Goal: Communication & Community: Answer question/provide support

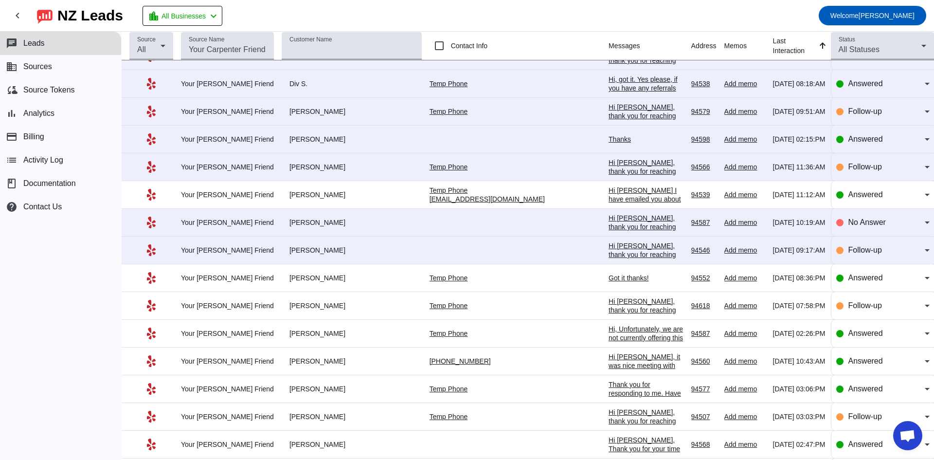
scroll to position [584, 0]
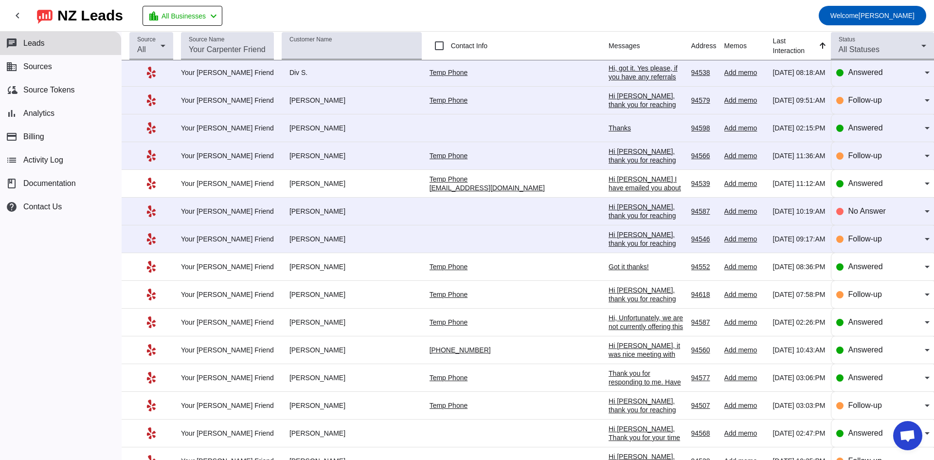
click at [295, 163] on div "Hi [PERSON_NAME], thank you for reaching out to Your [PERSON_NAME] Friend. I ap…" at bounding box center [646, 278] width 75 height 96
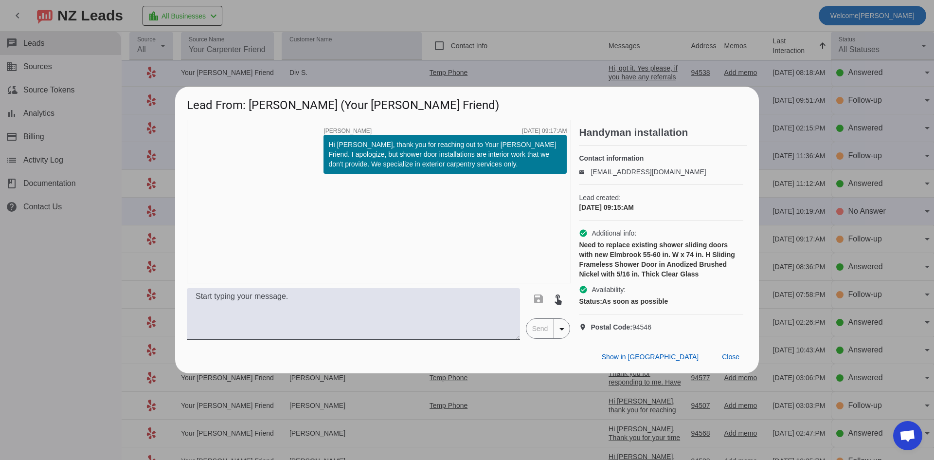
click at [48, 163] on div at bounding box center [467, 230] width 934 height 460
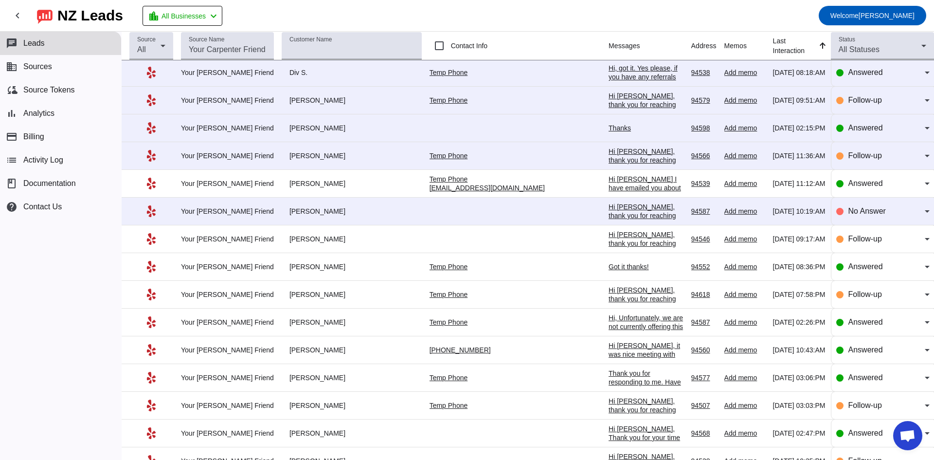
click at [295, 163] on div "Hi [PERSON_NAME], thank you for reaching out to Your [PERSON_NAME] Friend. Coul…" at bounding box center [646, 246] width 75 height 88
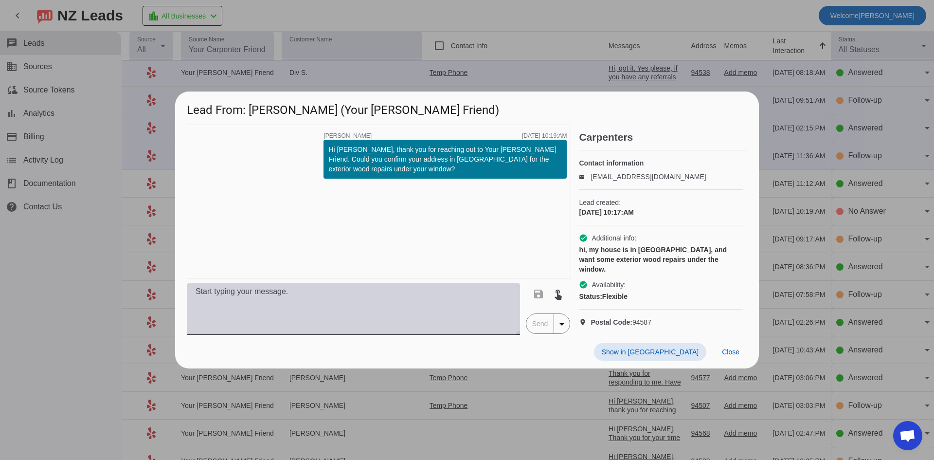
click at [295, 163] on textarea at bounding box center [353, 309] width 333 height 52
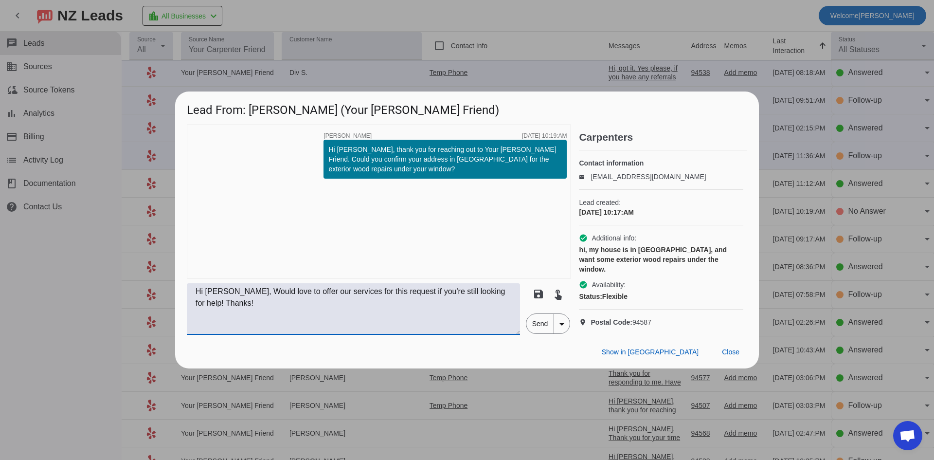
type textarea "Hi [PERSON_NAME], Would love to offer our services for this request if you're s…"
click at [295, 163] on span "Send" at bounding box center [541, 323] width 28 height 19
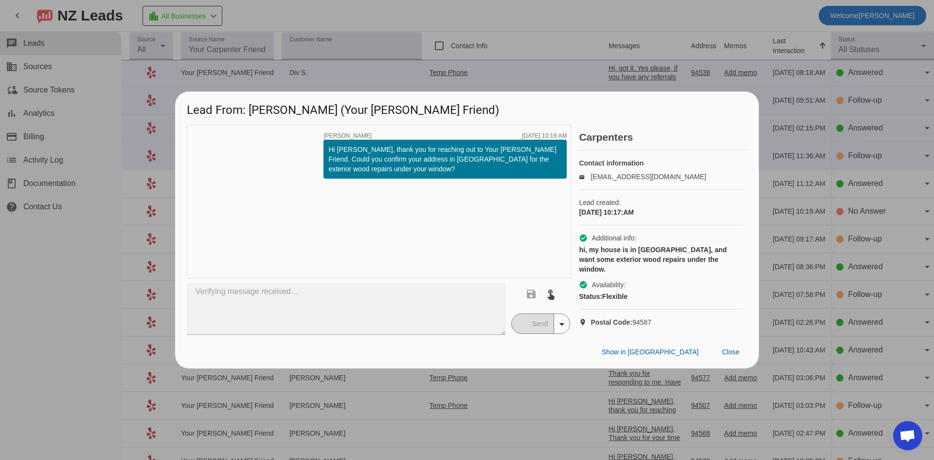
scroll to position [0, 0]
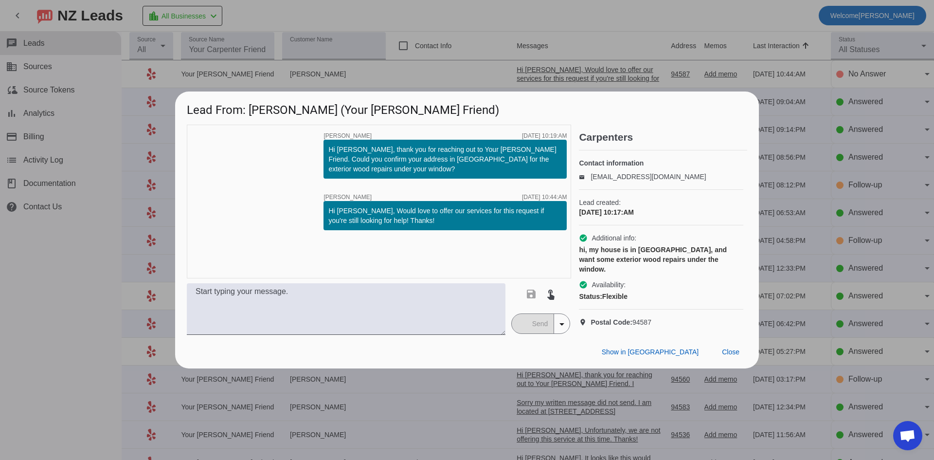
click at [48, 163] on div at bounding box center [467, 230] width 934 height 460
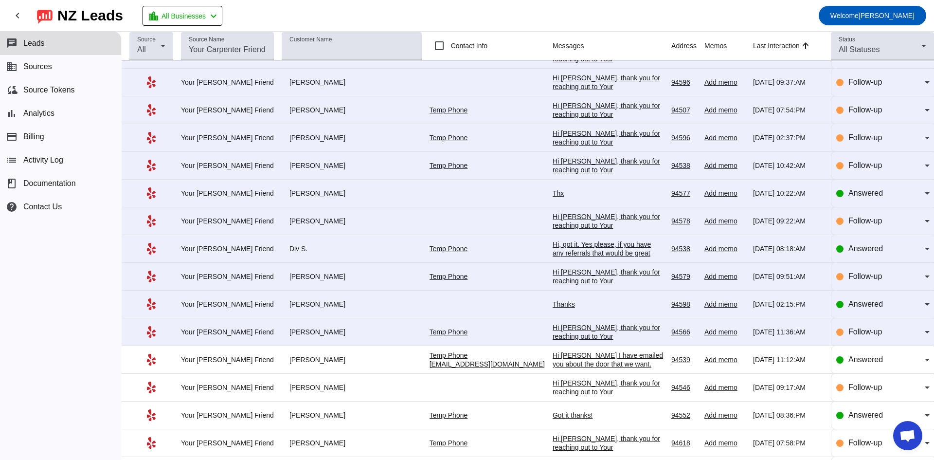
scroll to position [440, 0]
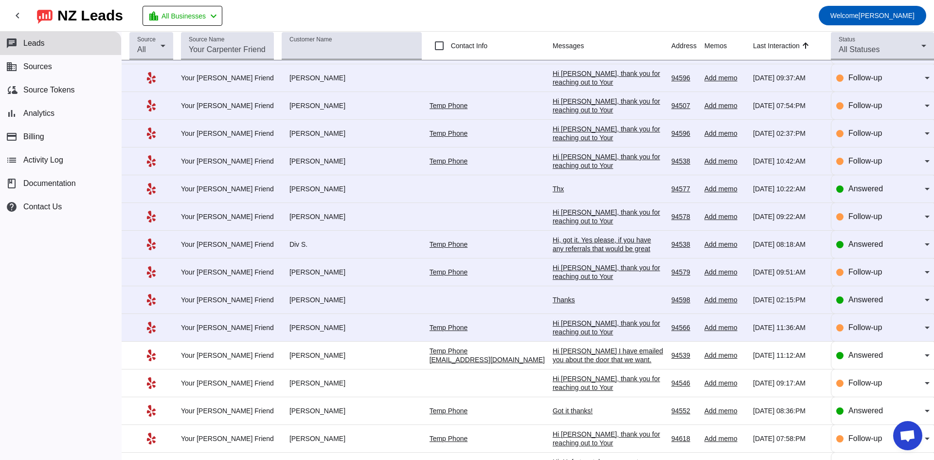
click at [295, 163] on div "Hi [PERSON_NAME], thank you for reaching out to Your [PERSON_NAME] Friend. Unfo…" at bounding box center [608, 354] width 111 height 70
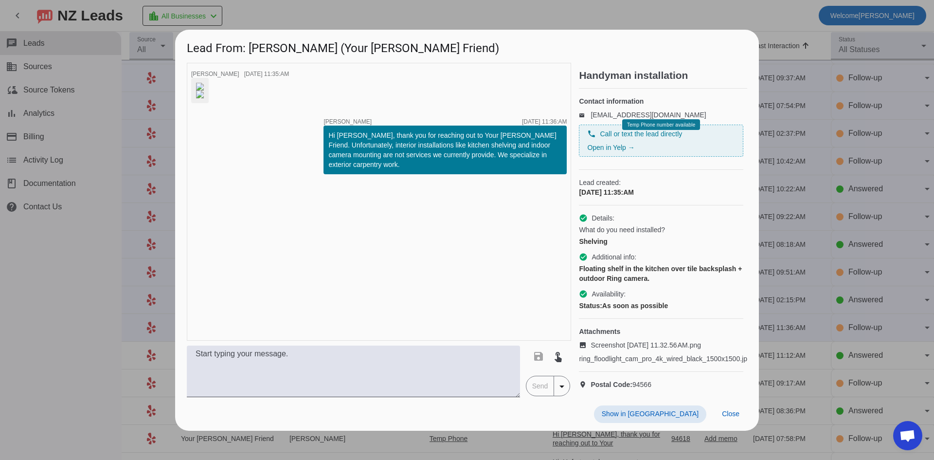
scroll to position [0, 0]
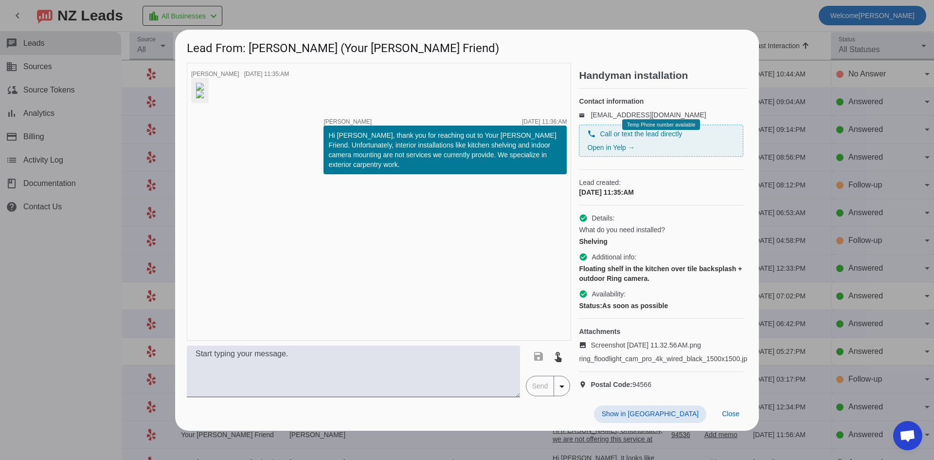
click at [84, 163] on div at bounding box center [467, 230] width 934 height 460
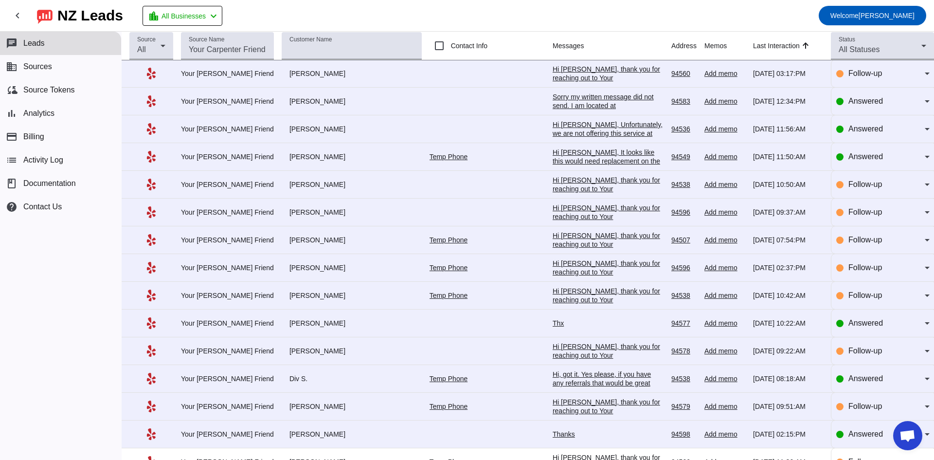
scroll to position [438, 0]
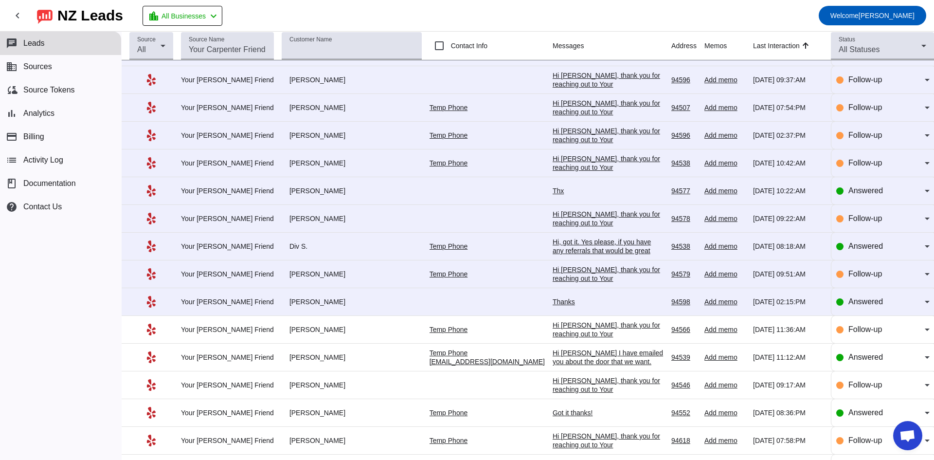
click at [295, 163] on div "Thanks" at bounding box center [608, 301] width 111 height 9
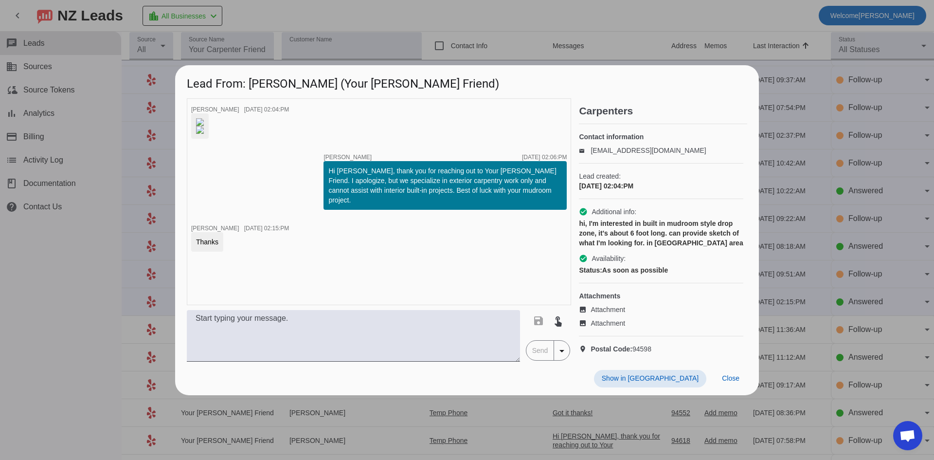
scroll to position [0, 0]
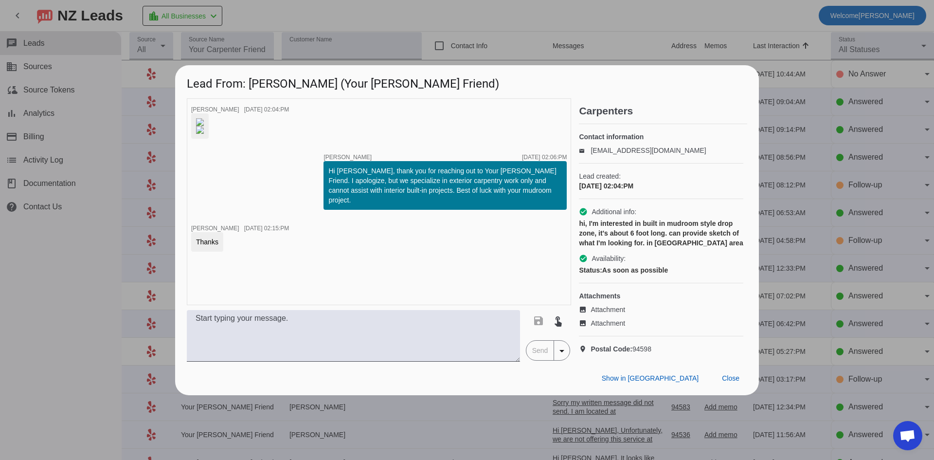
click at [49, 163] on div at bounding box center [467, 230] width 934 height 460
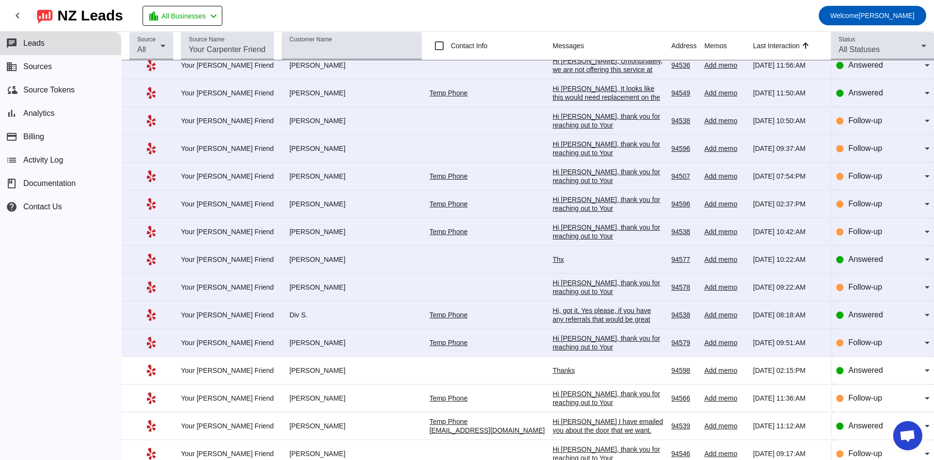
scroll to position [389, 0]
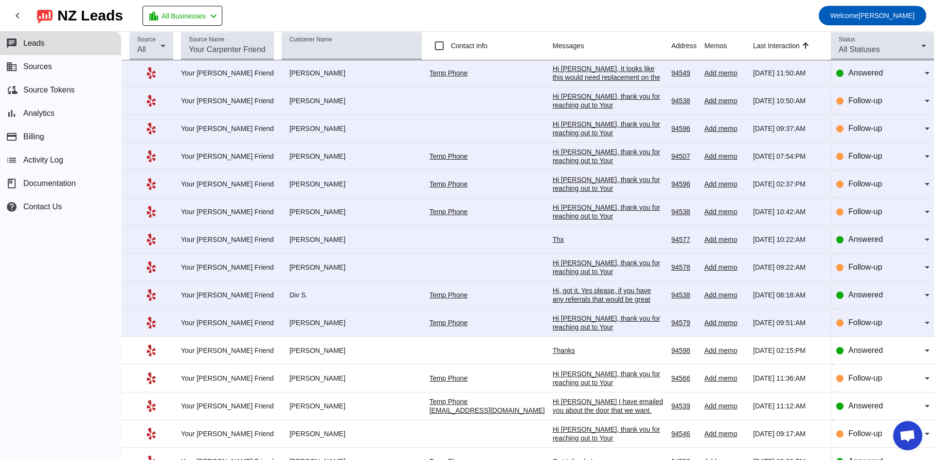
click at [295, 163] on div "Hi [PERSON_NAME], thank you for reaching out to Your [PERSON_NAME] Friend. I ap…" at bounding box center [608, 353] width 111 height 79
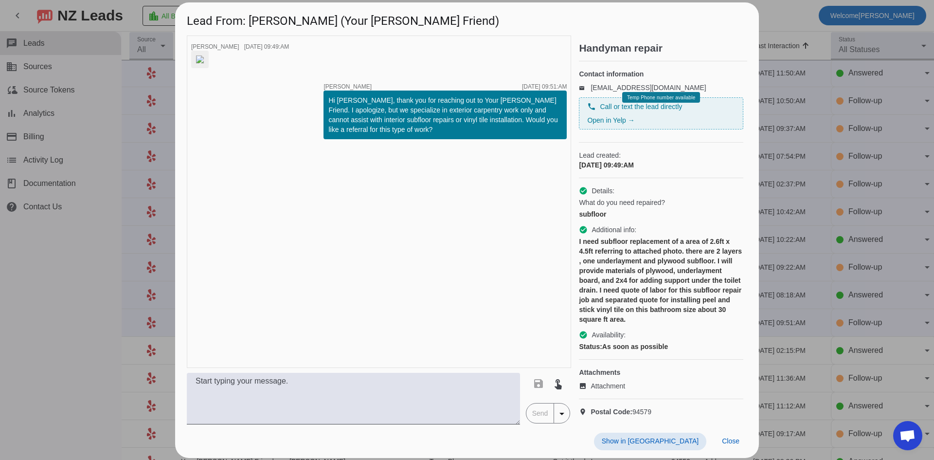
scroll to position [0, 0]
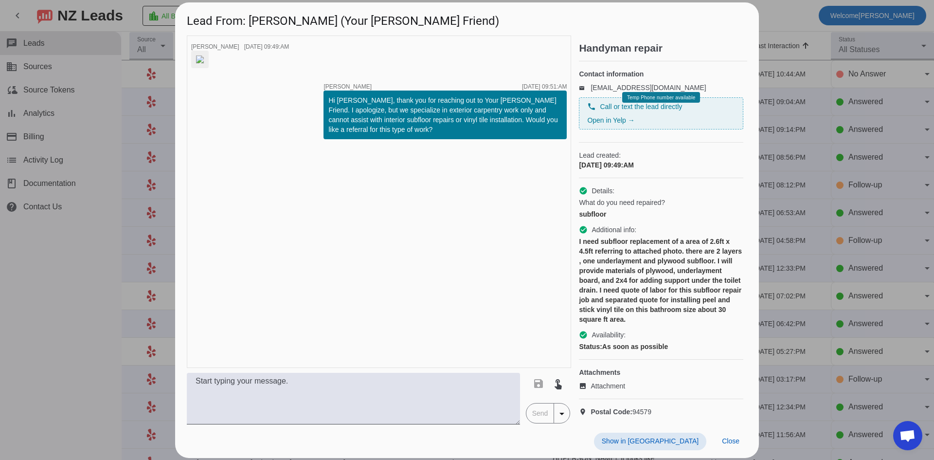
click at [204, 63] on img at bounding box center [200, 59] width 8 height 8
click at [62, 163] on div at bounding box center [467, 230] width 934 height 460
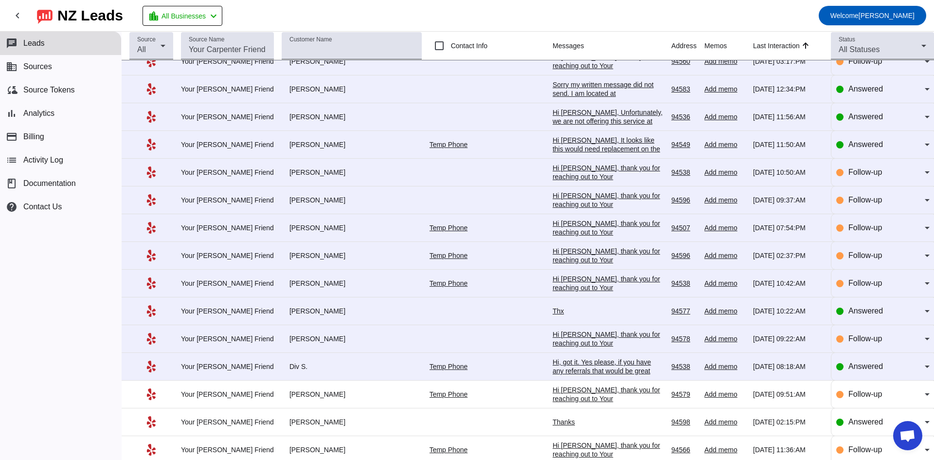
scroll to position [438, 0]
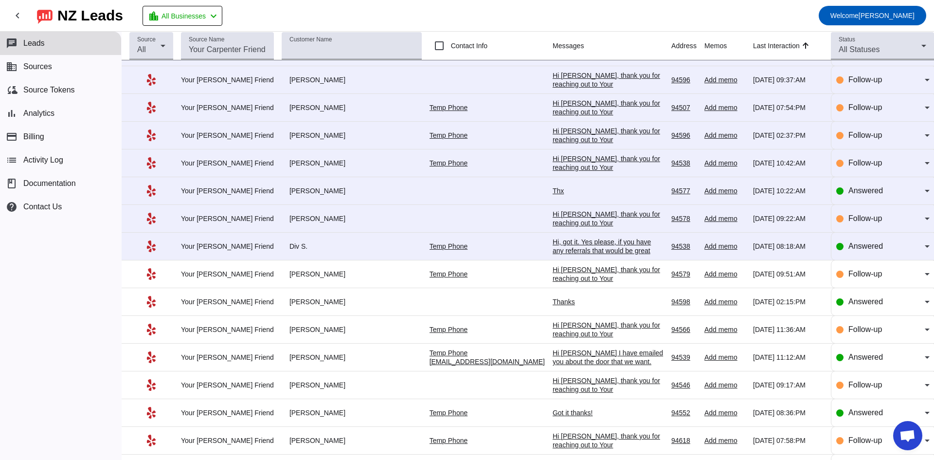
click at [295, 163] on div "Hi, got it. Yes please, if you have any referrals that would be great" at bounding box center [608, 246] width 111 height 18
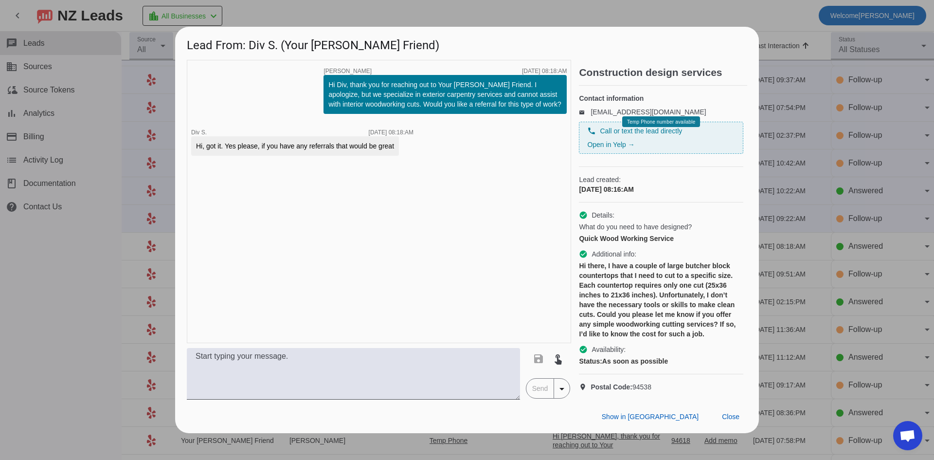
click at [63, 163] on div at bounding box center [467, 230] width 934 height 460
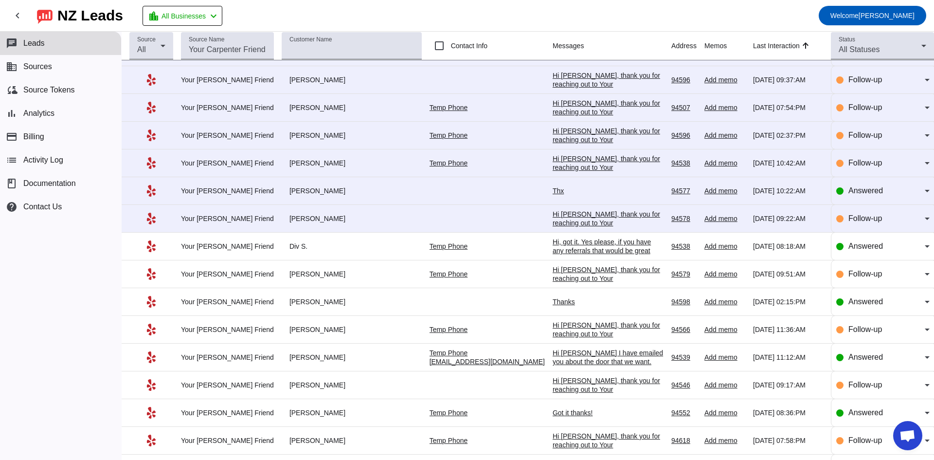
click at [295, 163] on div "Hi [PERSON_NAME], thank you for reaching out to Your [PERSON_NAME] Friend. Unfo…" at bounding box center [608, 245] width 111 height 70
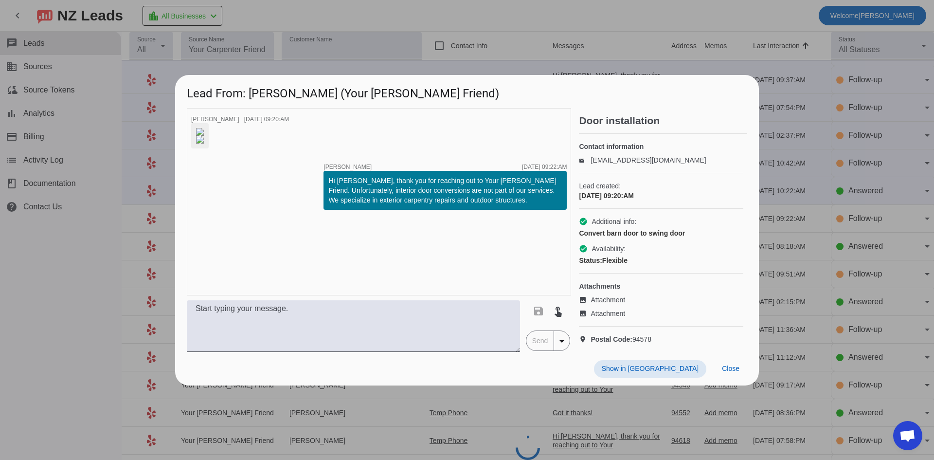
scroll to position [0, 0]
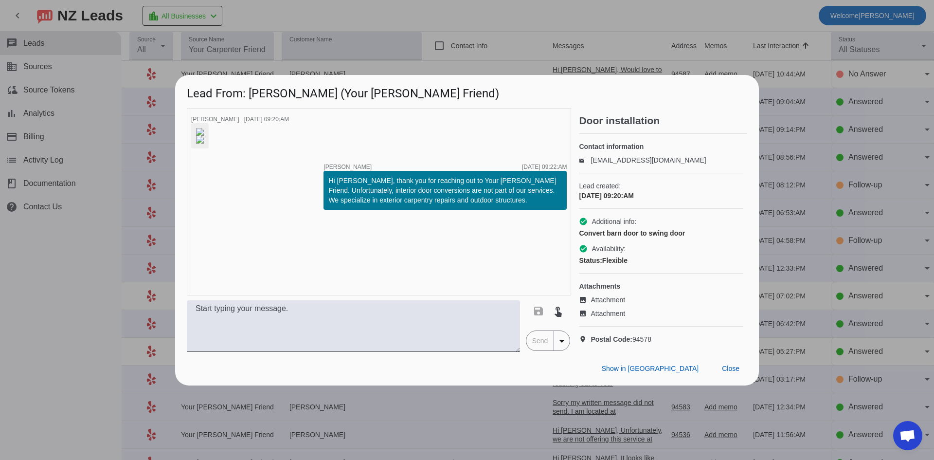
click at [102, 163] on div at bounding box center [467, 230] width 934 height 460
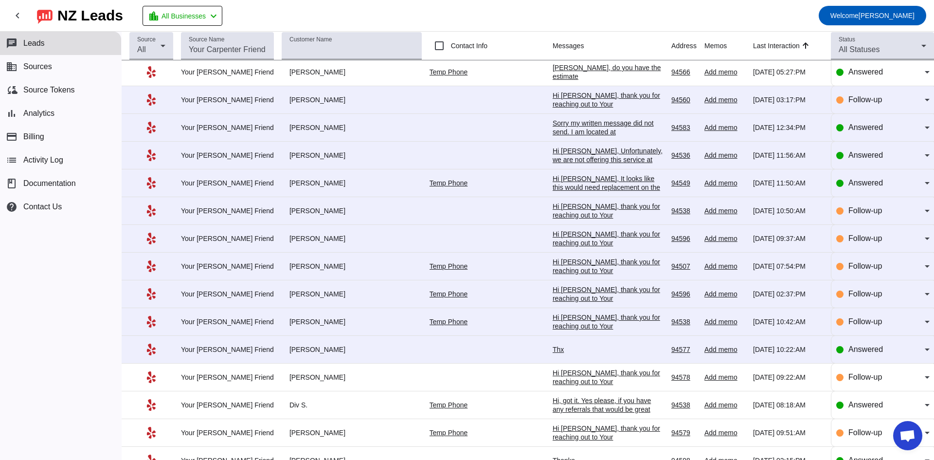
scroll to position [389, 0]
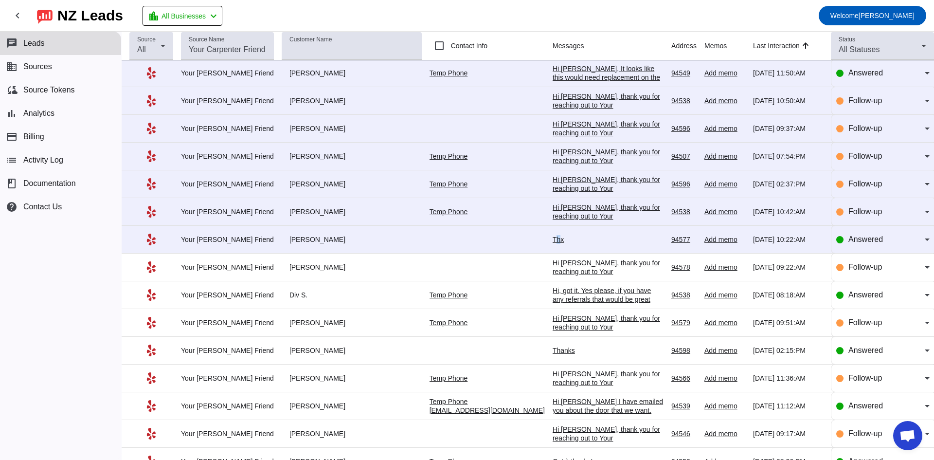
click at [295, 163] on div "Thx" at bounding box center [608, 239] width 111 height 9
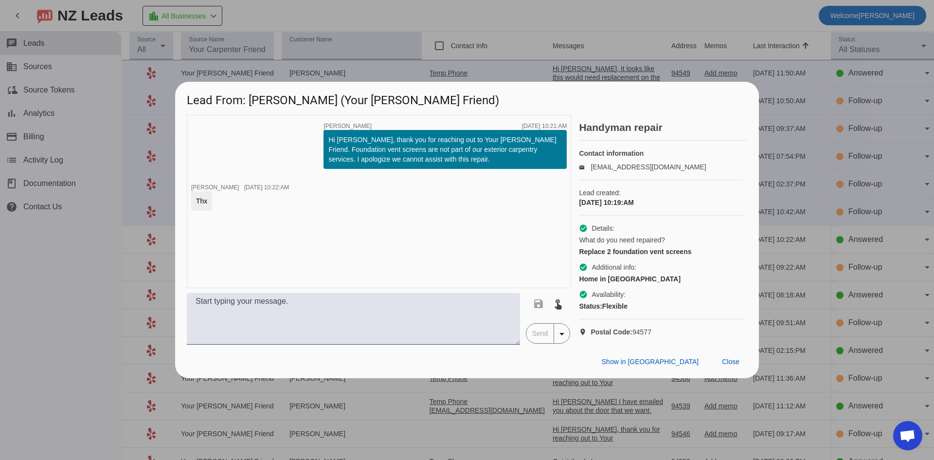
click at [53, 163] on div at bounding box center [467, 230] width 934 height 460
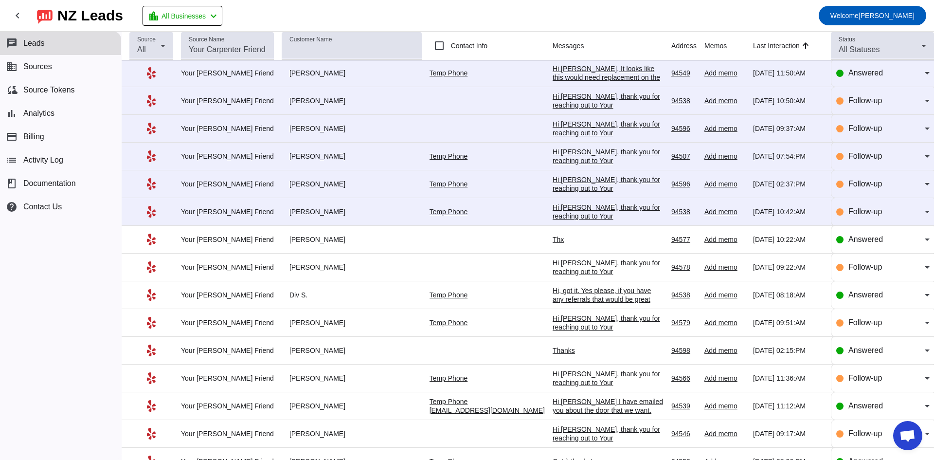
click at [295, 163] on div "Hi [PERSON_NAME], thank you for reaching out to Your [PERSON_NAME] Friend. I ap…" at bounding box center [608, 238] width 111 height 70
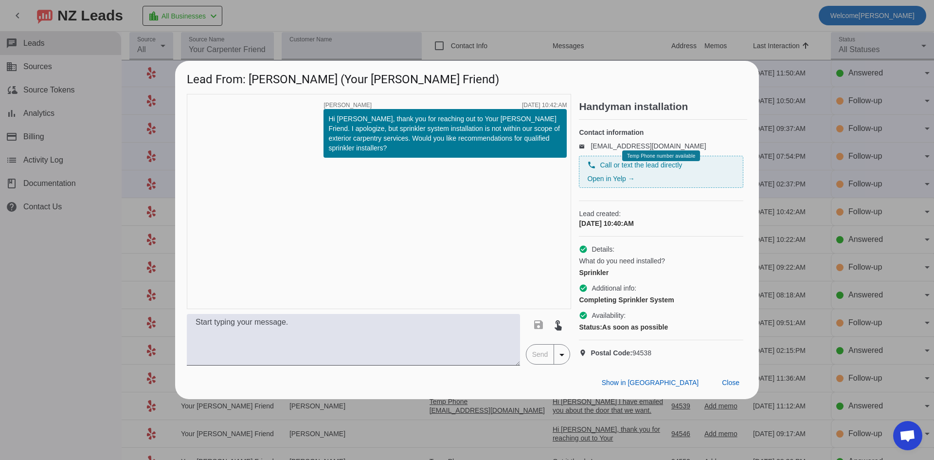
click at [68, 163] on div at bounding box center [467, 230] width 934 height 460
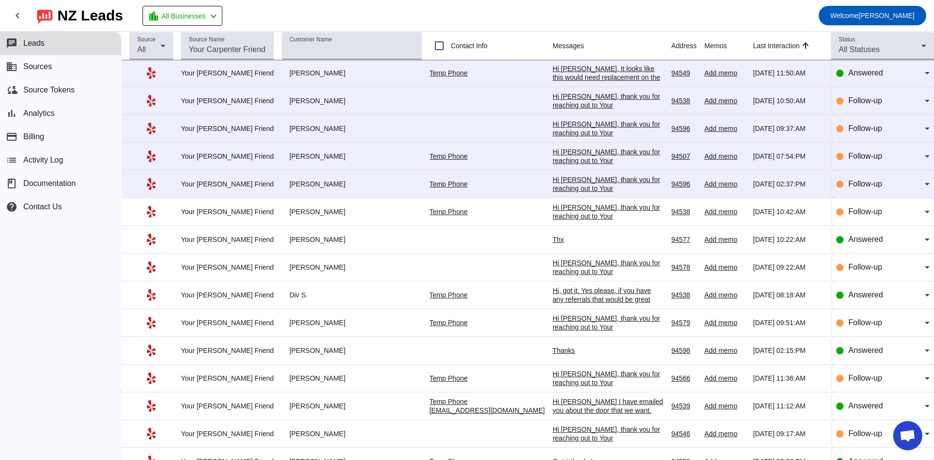
drag, startPoint x: 501, startPoint y: 180, endPoint x: 494, endPoint y: 183, distance: 7.6
click at [295, 163] on div "Hi [PERSON_NAME], thank you for reaching out to Your [PERSON_NAME] Friend. I ap…" at bounding box center [608, 205] width 111 height 61
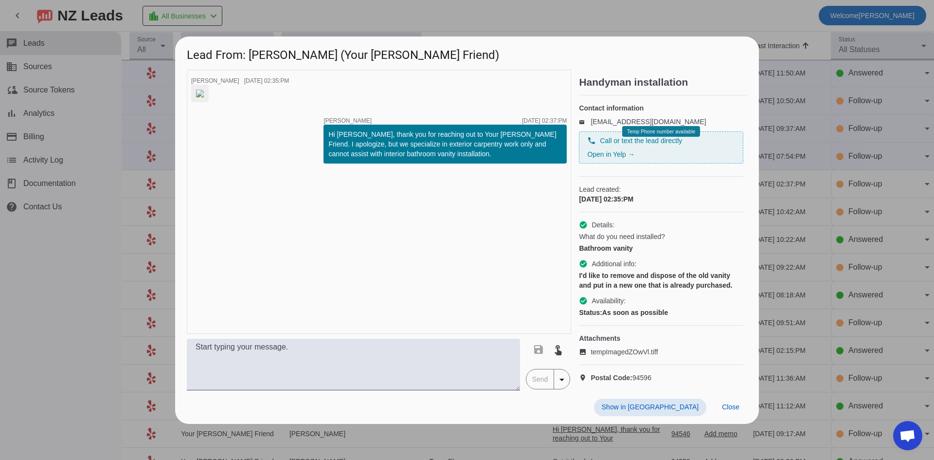
scroll to position [0, 0]
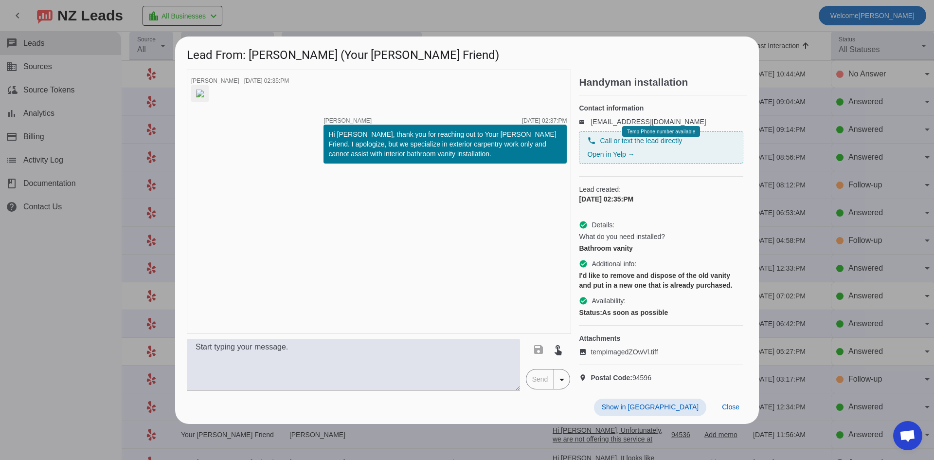
click at [77, 163] on div at bounding box center [467, 230] width 934 height 460
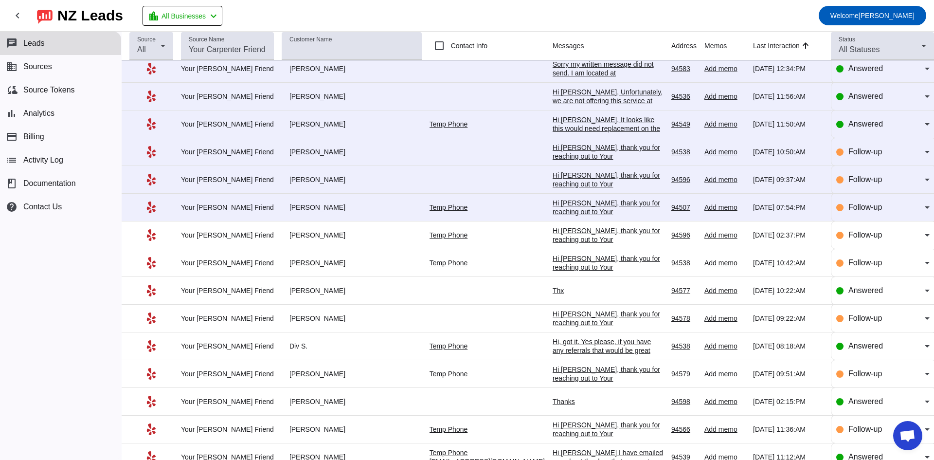
scroll to position [341, 0]
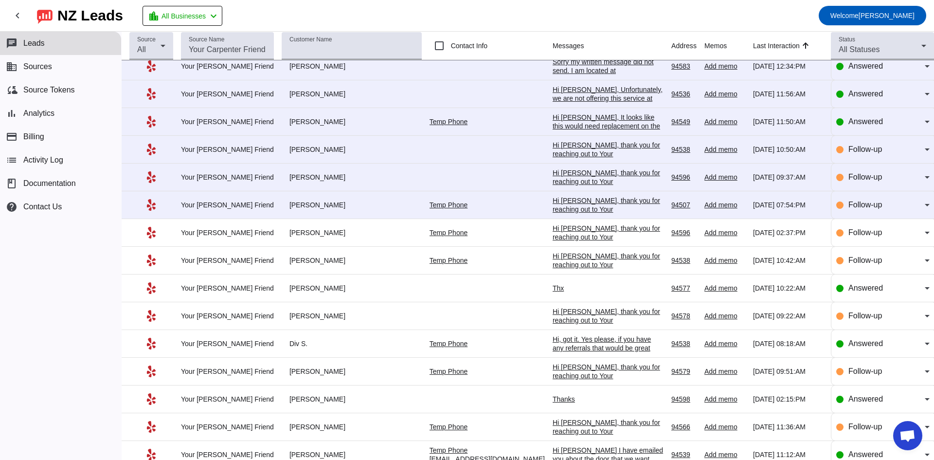
click at [295, 163] on div "Hi [PERSON_NAME], thank you for reaching out to Your [PERSON_NAME] Friend. I ap…" at bounding box center [608, 226] width 111 height 61
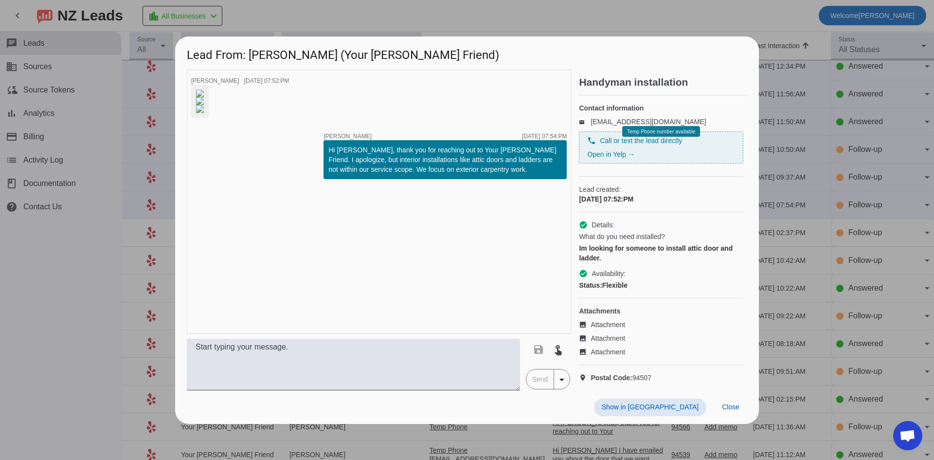
scroll to position [0, 0]
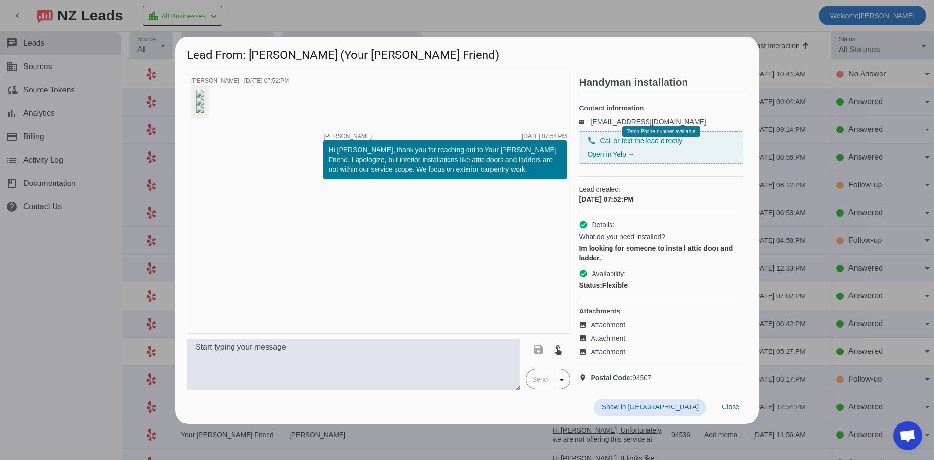
click at [76, 163] on div at bounding box center [467, 230] width 934 height 460
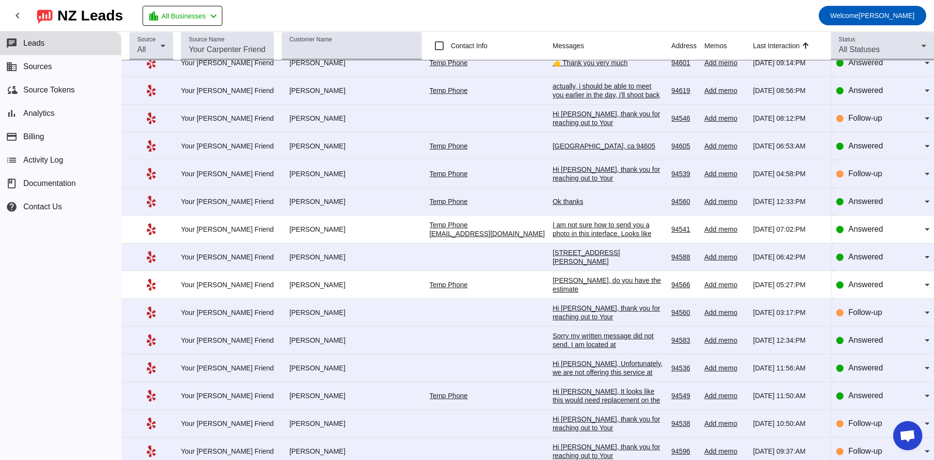
scroll to position [292, 0]
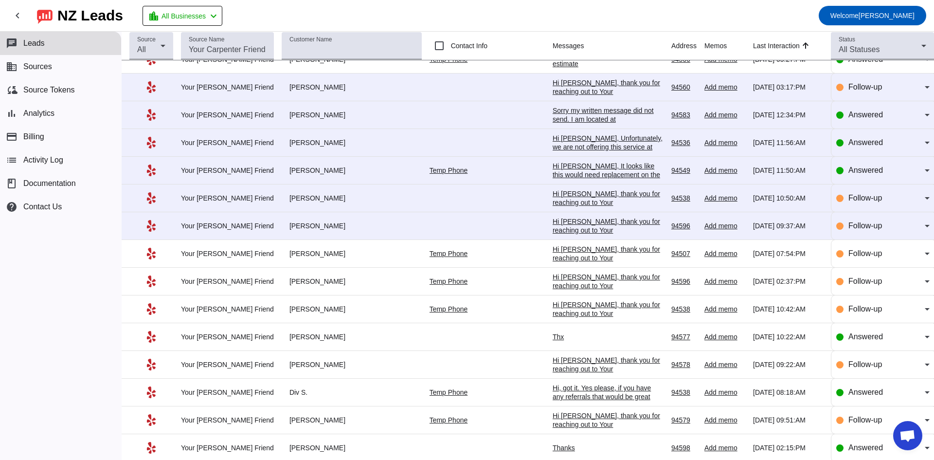
click at [295, 163] on div "Hi [PERSON_NAME], thank you for reaching out to Your [PERSON_NAME] Friend. I ap…" at bounding box center [608, 247] width 111 height 61
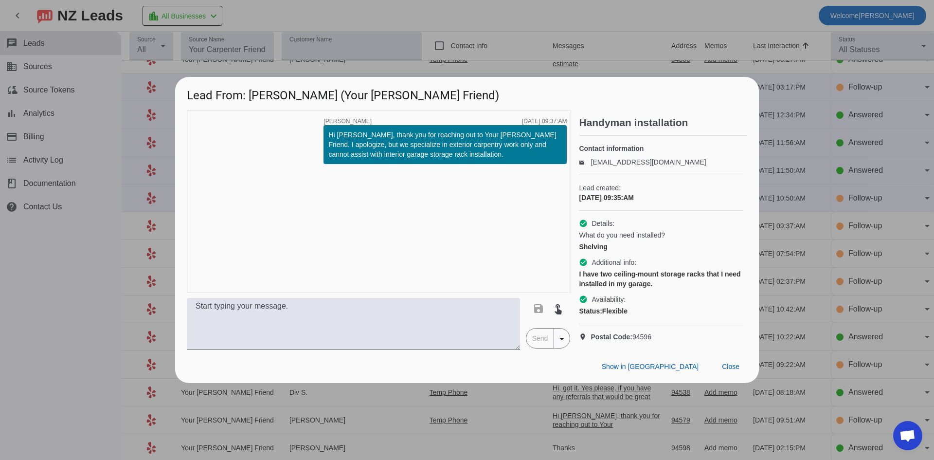
click at [105, 163] on div at bounding box center [467, 230] width 934 height 460
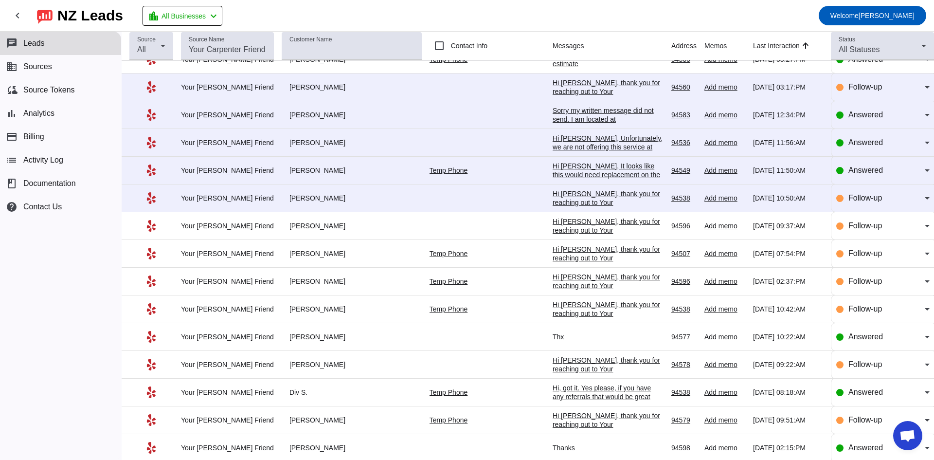
click at [295, 163] on div "Hi [PERSON_NAME], thank you for reaching out to Your [PERSON_NAME] Friend. I ap…" at bounding box center [608, 219] width 111 height 61
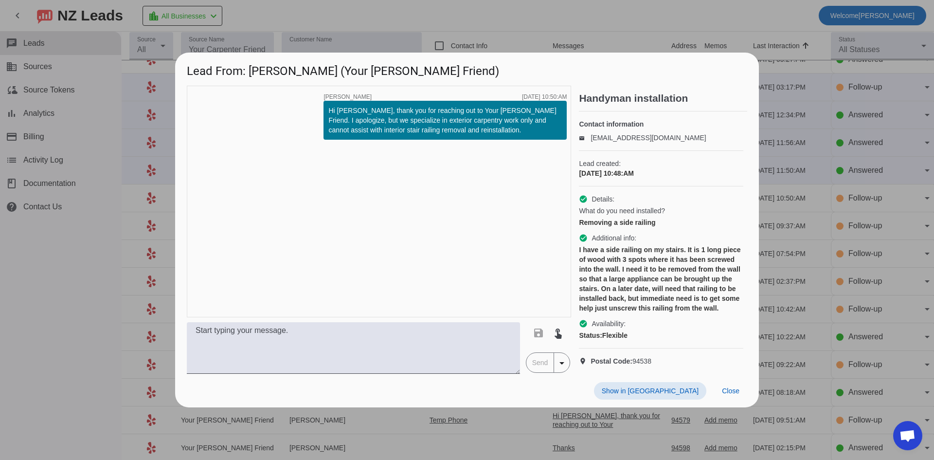
click at [295, 21] on div at bounding box center [467, 230] width 934 height 460
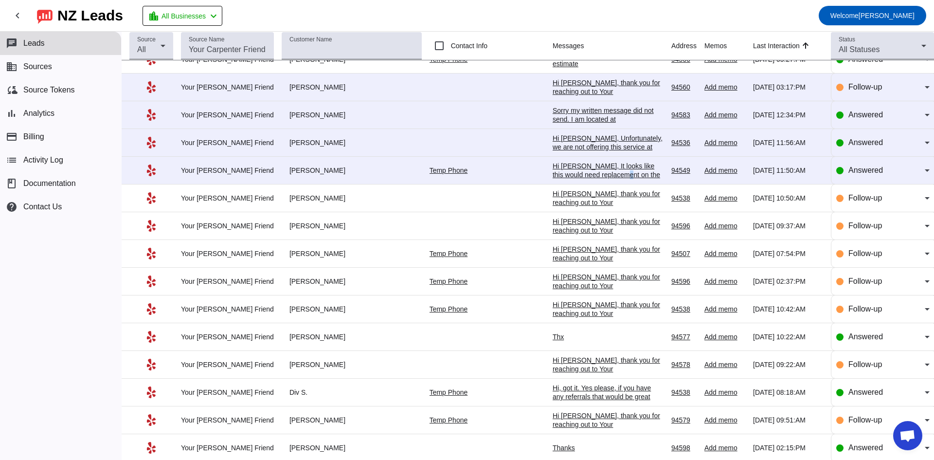
click at [295, 163] on div "Hi [PERSON_NAME], It looks like this would need replacement on the two 4x4 "kne…" at bounding box center [608, 192] width 111 height 61
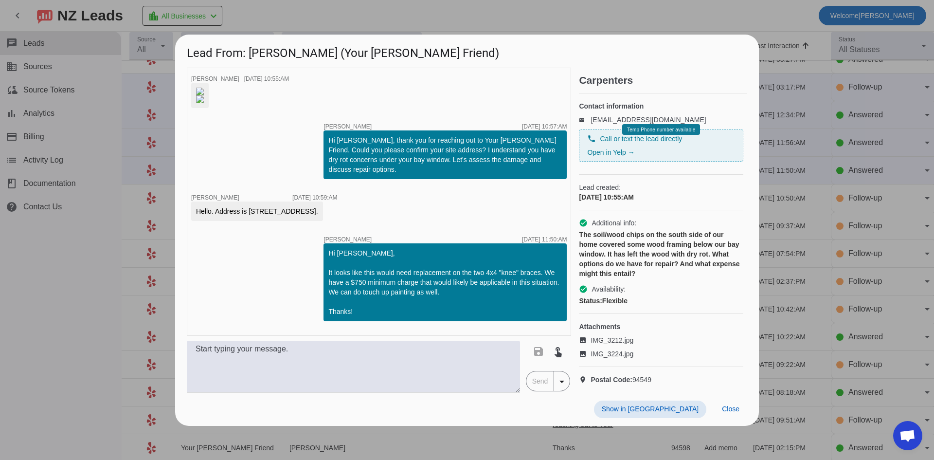
scroll to position [0, 0]
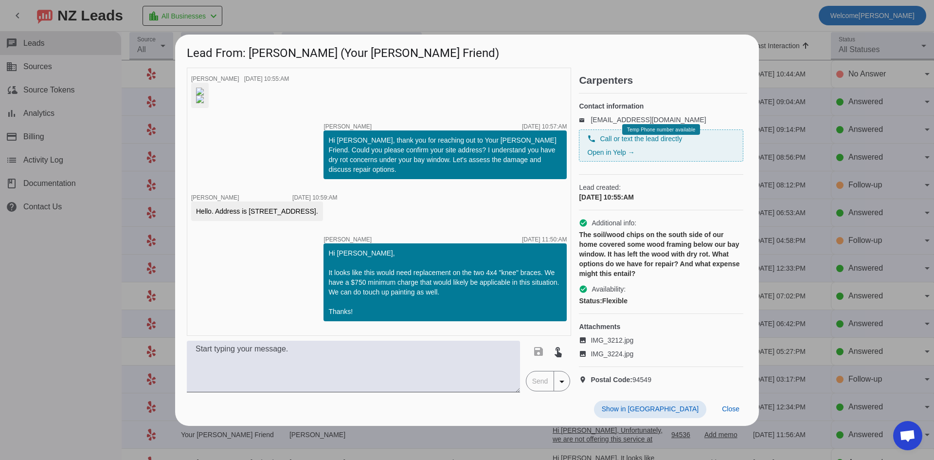
click at [78, 163] on div at bounding box center [467, 230] width 934 height 460
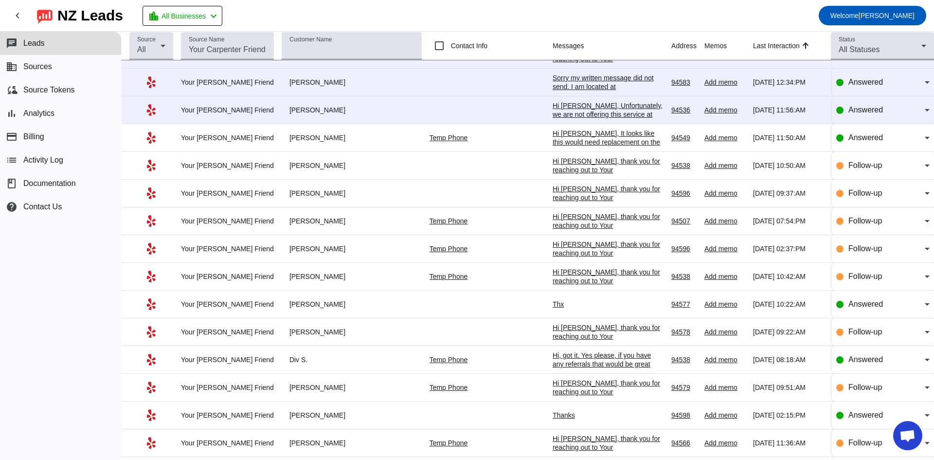
scroll to position [341, 0]
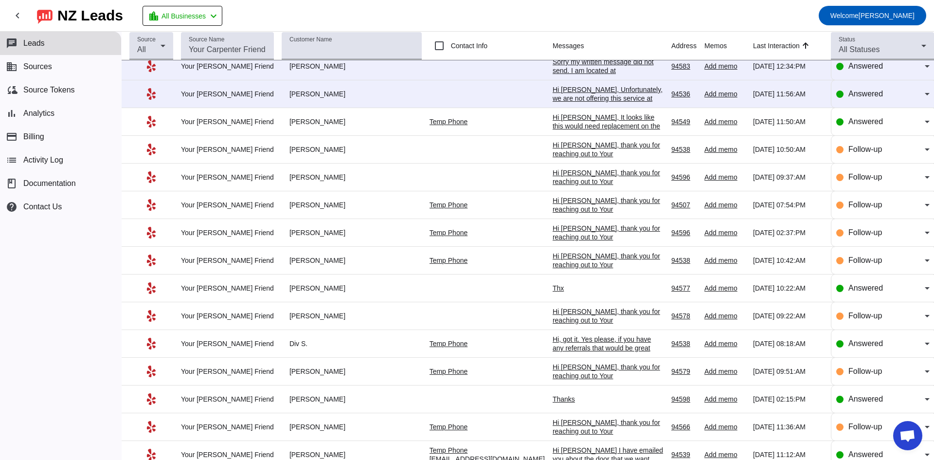
click at [295, 90] on div "Hi [PERSON_NAME], Unfortunately, we are not offering this service at this time.…" at bounding box center [608, 98] width 111 height 26
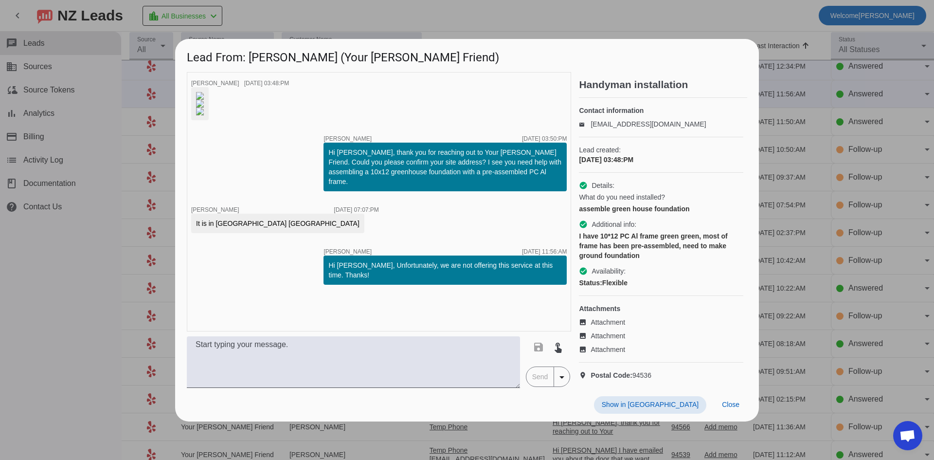
scroll to position [0, 0]
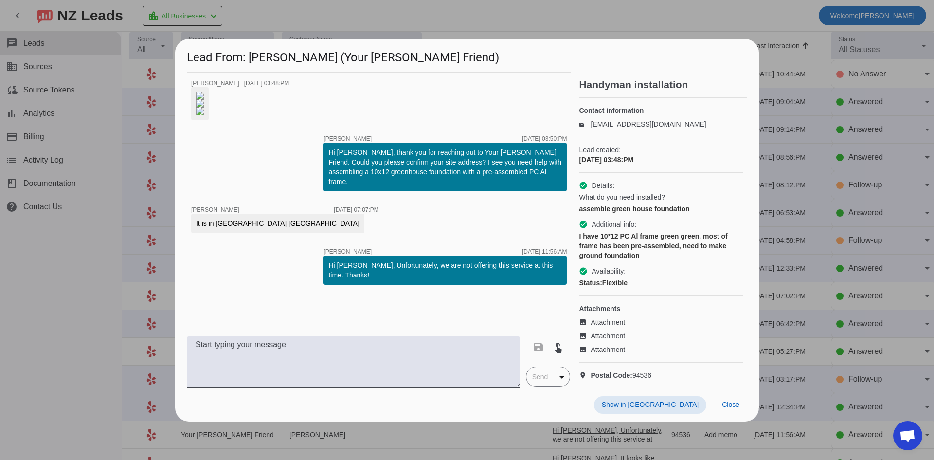
click at [70, 163] on div at bounding box center [467, 230] width 934 height 460
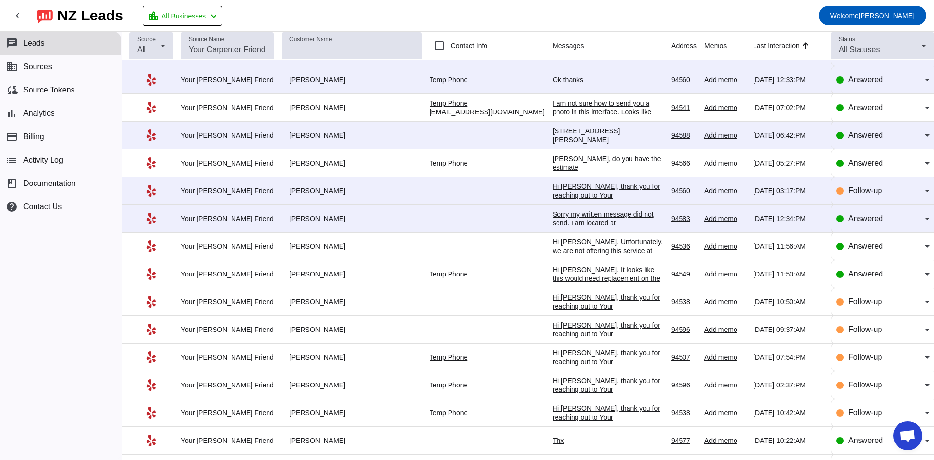
scroll to position [195, 0]
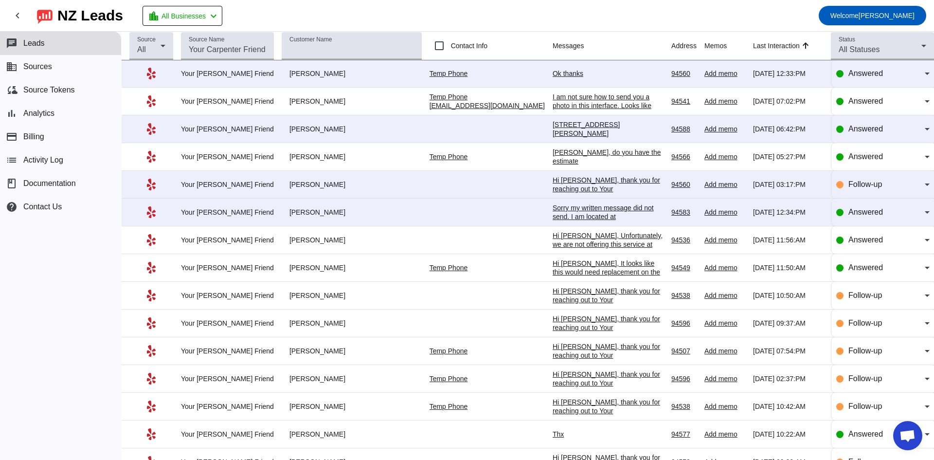
click at [295, 163] on div "Sorry my written message did not send. I am located at [STREET_ADDRESS][PERSON_…" at bounding box center [608, 220] width 111 height 35
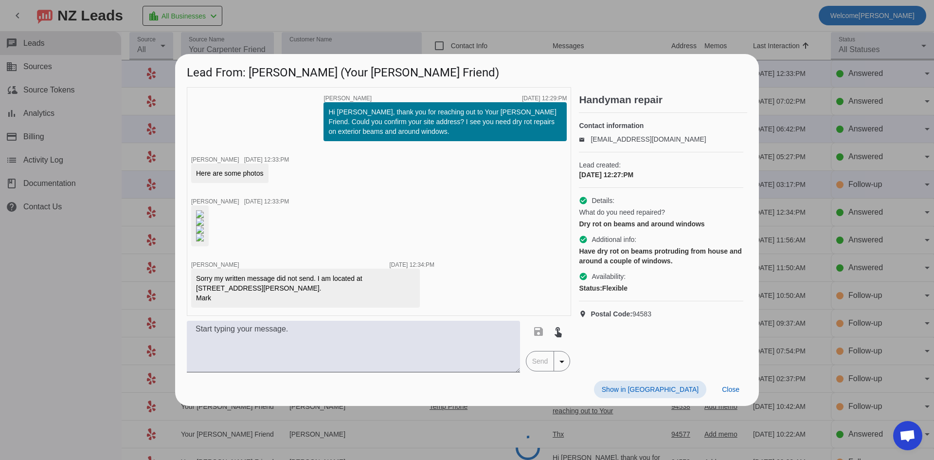
scroll to position [172, 0]
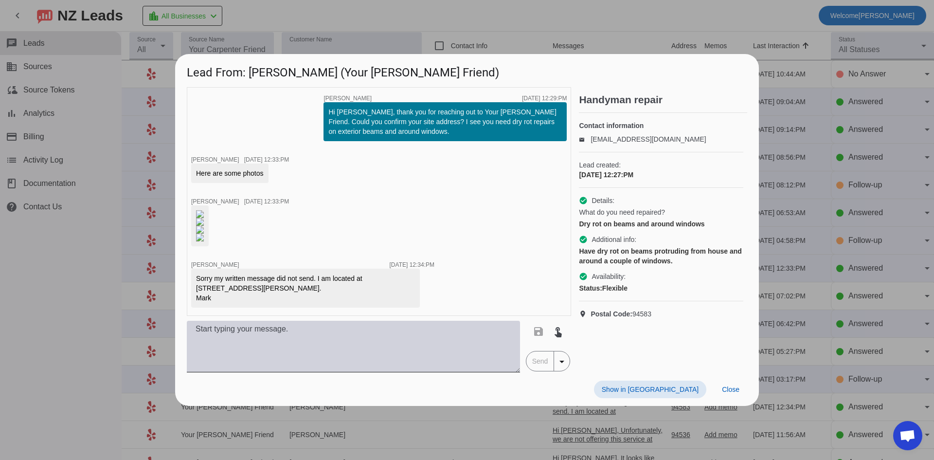
click at [295, 163] on textarea at bounding box center [353, 347] width 333 height 52
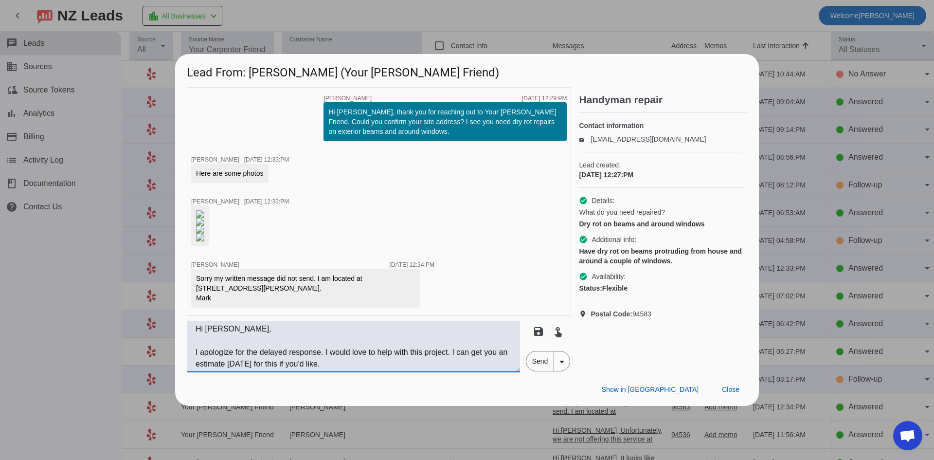
scroll to position [19, 0]
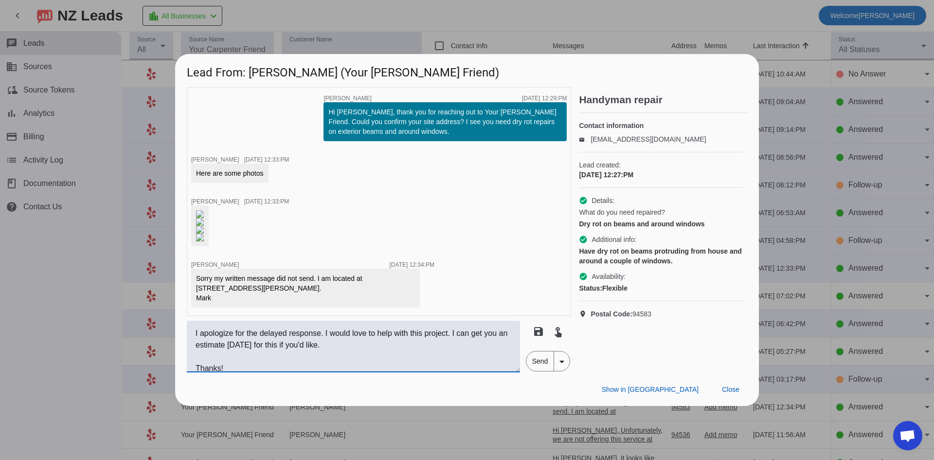
type textarea "Hi [PERSON_NAME], I apologize for the delayed response. I would love to help wi…"
drag, startPoint x: 547, startPoint y: 414, endPoint x: 536, endPoint y: 390, distance: 26.8
click at [295, 163] on span "Send" at bounding box center [541, 360] width 28 height 19
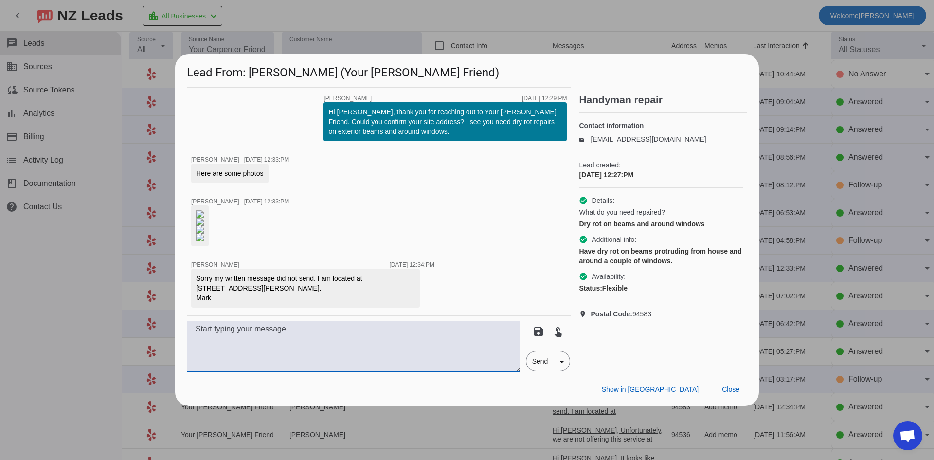
scroll to position [0, 0]
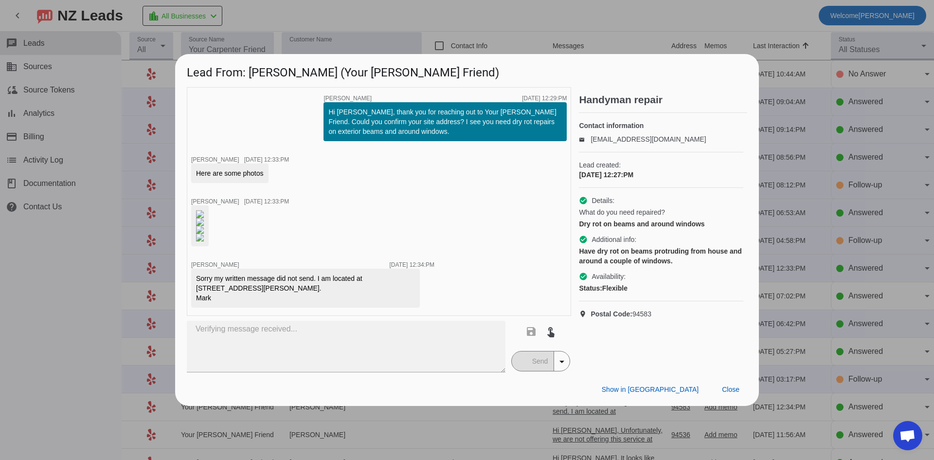
click at [204, 163] on img at bounding box center [200, 238] width 8 height 8
click at [204, 163] on img at bounding box center [200, 230] width 8 height 8
click at [204, 163] on img at bounding box center [200, 222] width 8 height 8
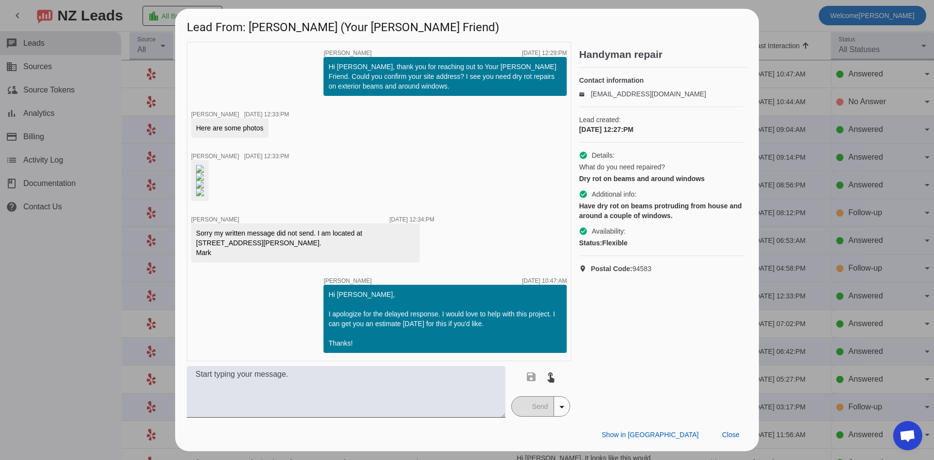
scroll to position [19, 0]
click at [204, 163] on img at bounding box center [200, 169] width 8 height 8
click at [81, 163] on div at bounding box center [467, 230] width 934 height 460
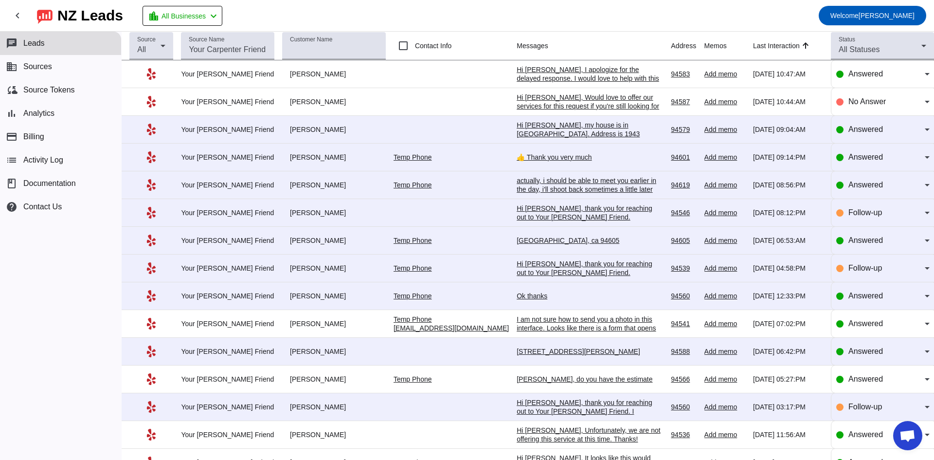
click at [295, 163] on div "Hi [PERSON_NAME], thank you for reaching out to Your [PERSON_NAME] Friend. I ap…" at bounding box center [590, 424] width 146 height 53
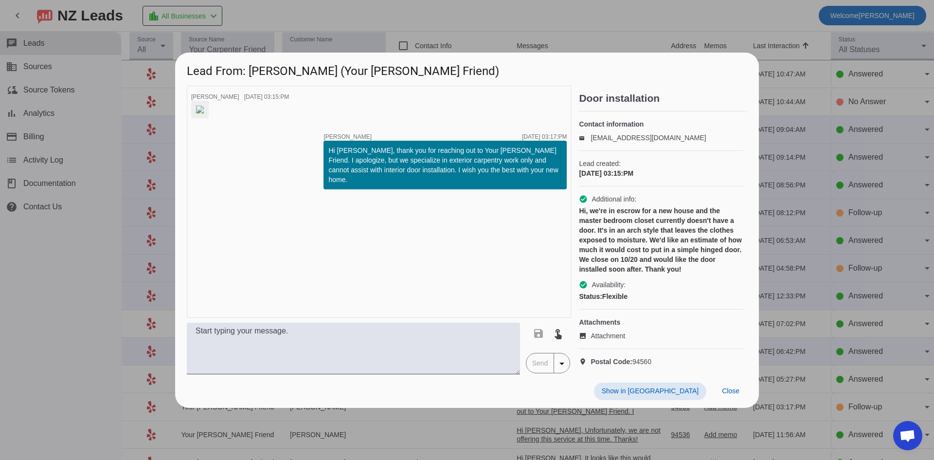
drag, startPoint x: 91, startPoint y: 292, endPoint x: 123, endPoint y: 301, distance: 32.8
click at [92, 163] on div at bounding box center [467, 230] width 934 height 460
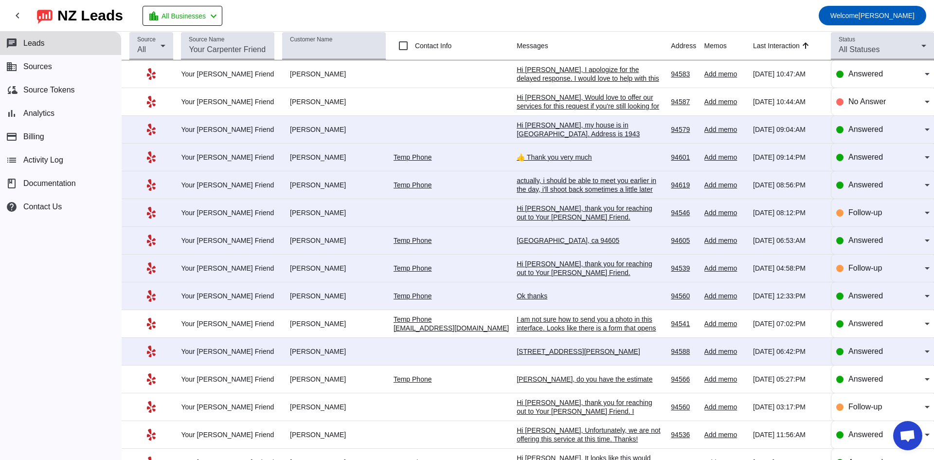
click at [295, 163] on div "[PERSON_NAME], do you have the estimate" at bounding box center [590, 379] width 146 height 9
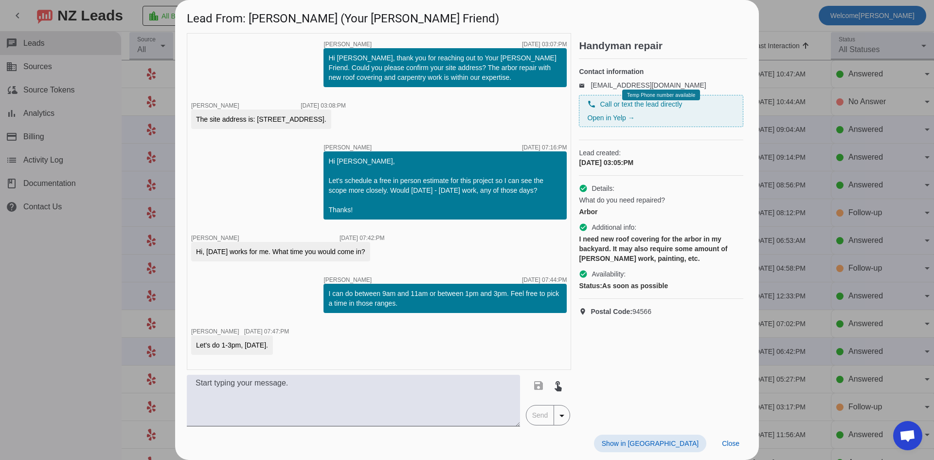
scroll to position [306, 0]
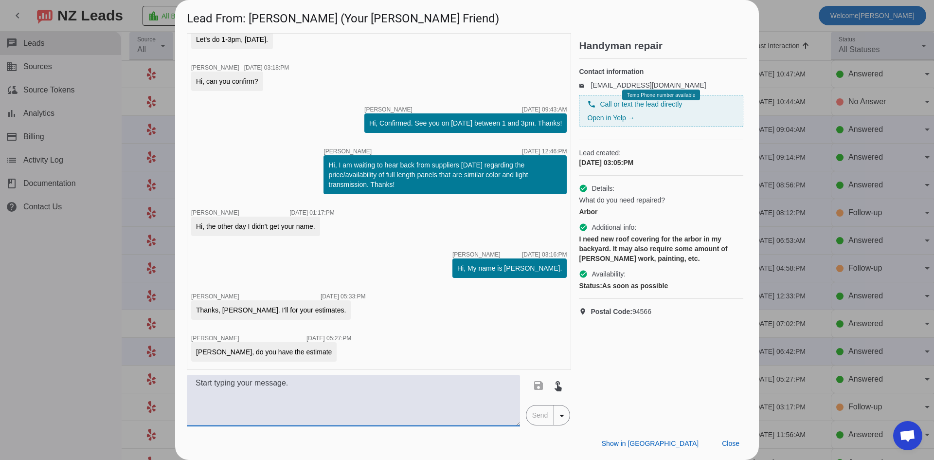
click at [295, 163] on textarea at bounding box center [353, 401] width 333 height 52
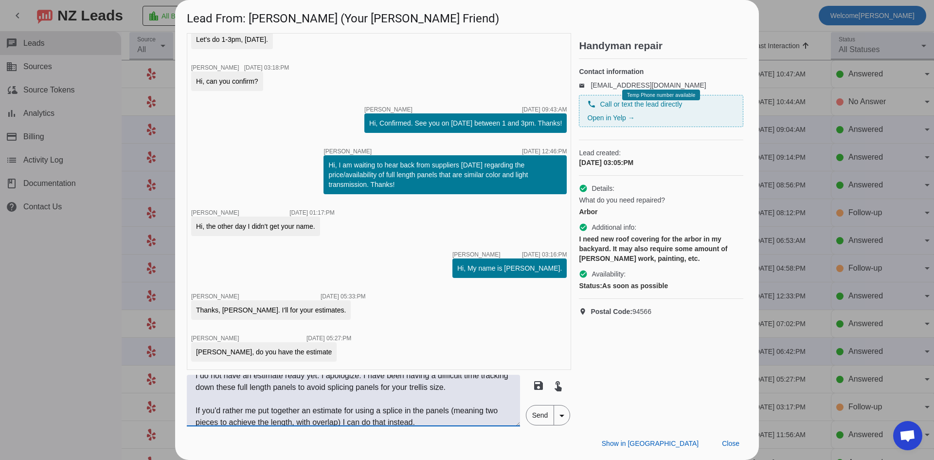
scroll to position [54, 0]
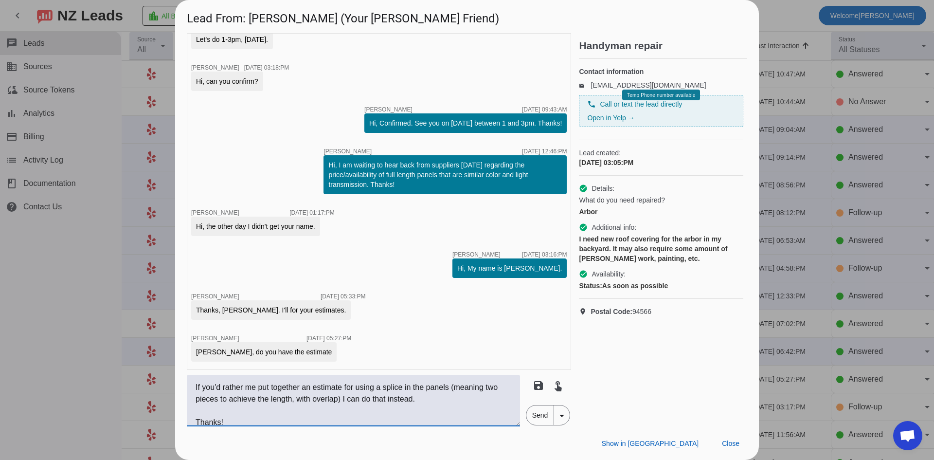
type textarea "Hi [PERSON_NAME], I do not have an estimate ready yet. I apologize. I have been…"
click at [295, 163] on span "Send" at bounding box center [541, 414] width 28 height 19
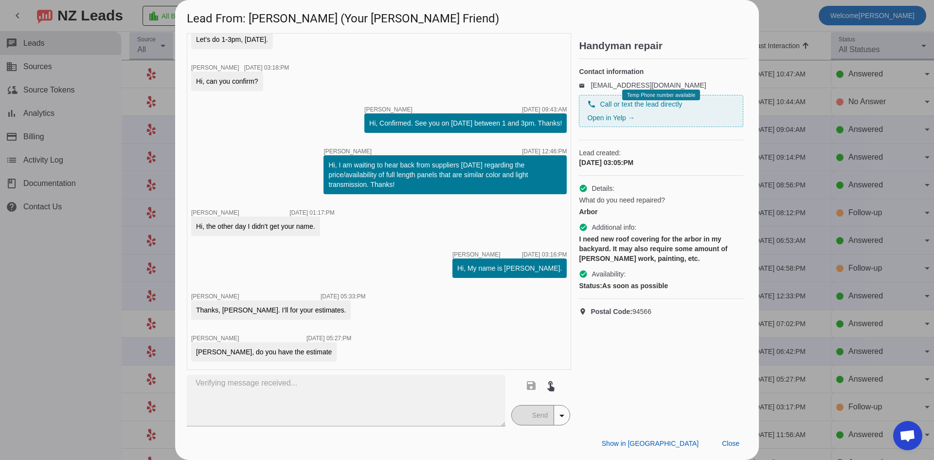
scroll to position [445, 0]
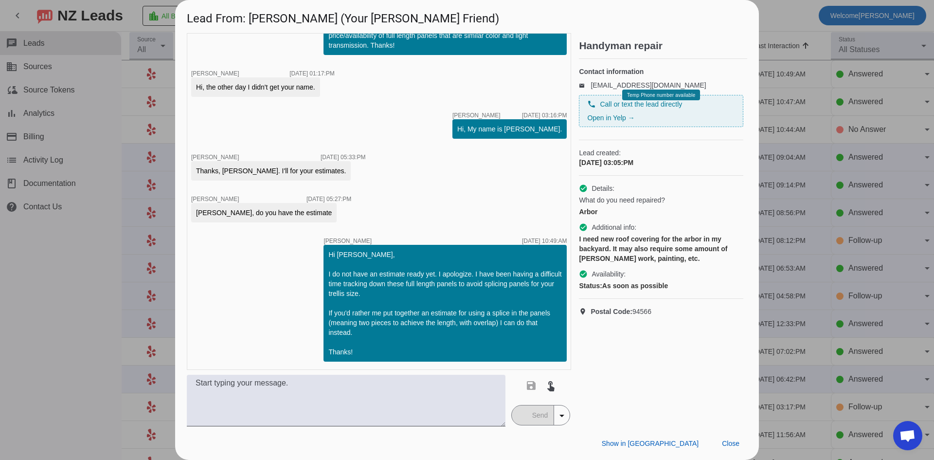
drag, startPoint x: 60, startPoint y: 340, endPoint x: 354, endPoint y: 364, distance: 294.4
click at [72, 163] on div at bounding box center [467, 230] width 934 height 460
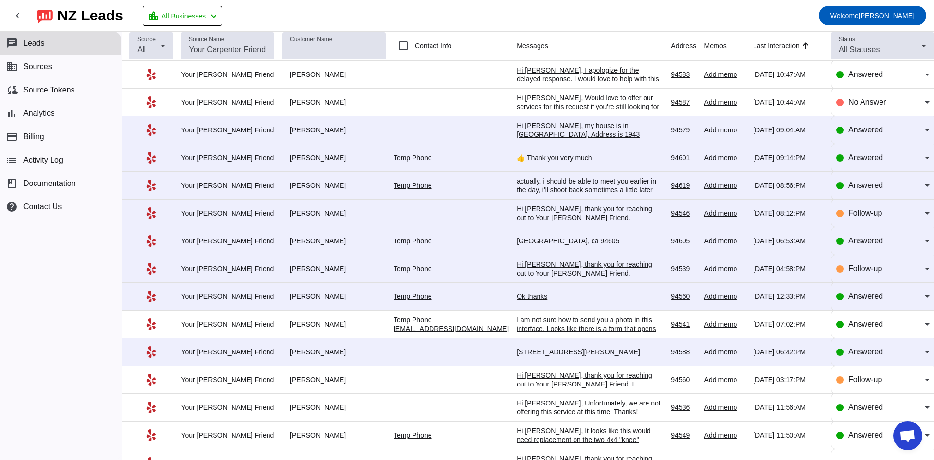
scroll to position [49, 0]
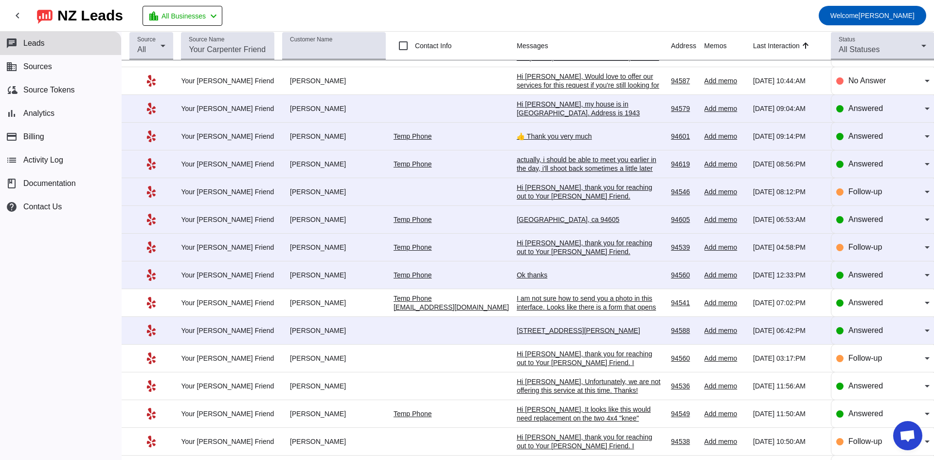
click at [295, 163] on div "[STREET_ADDRESS][PERSON_NAME]" at bounding box center [590, 330] width 146 height 9
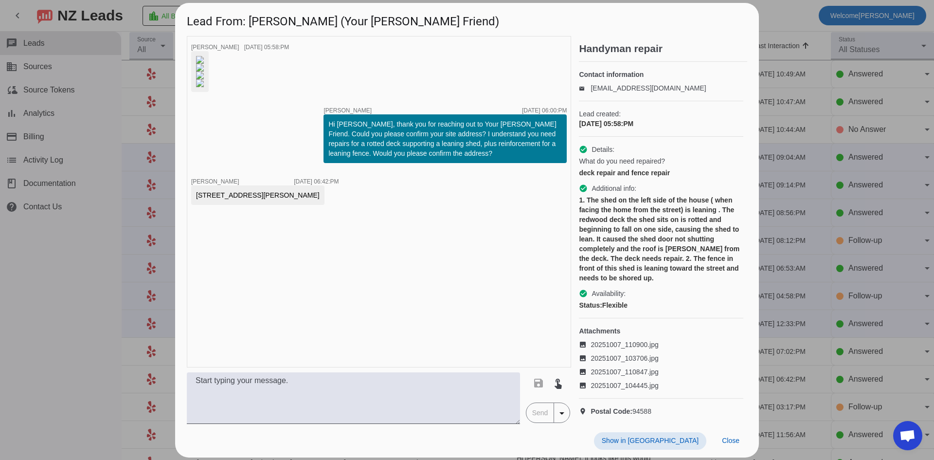
scroll to position [121, 0]
click at [60, 163] on div at bounding box center [467, 230] width 934 height 460
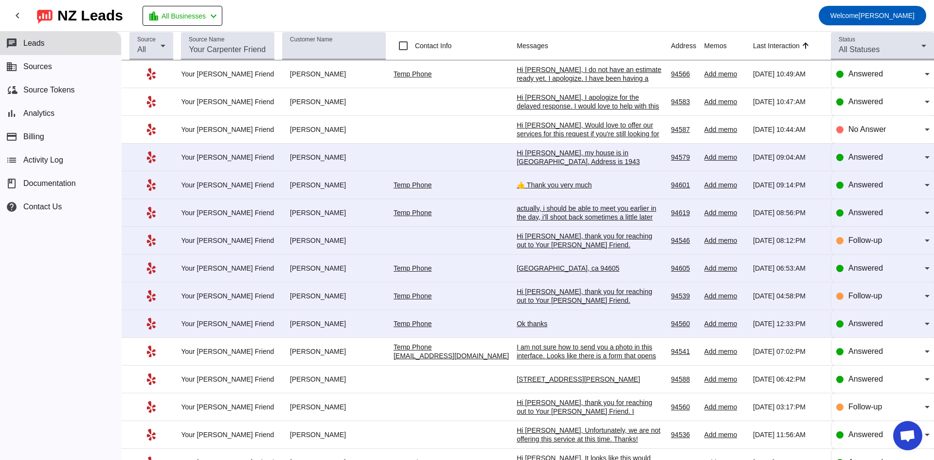
click at [295, 163] on div "Ok thanks" at bounding box center [590, 323] width 146 height 9
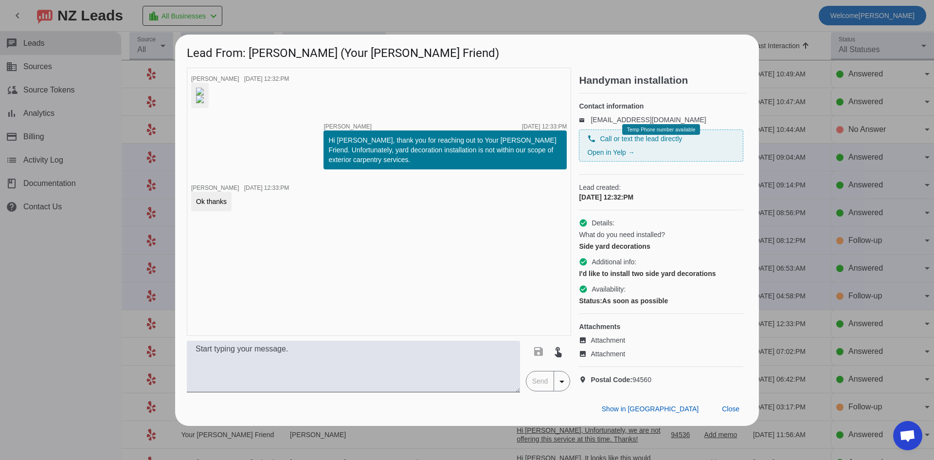
drag, startPoint x: 69, startPoint y: 306, endPoint x: 85, endPoint y: 309, distance: 16.7
click at [66, 163] on div at bounding box center [467, 230] width 934 height 460
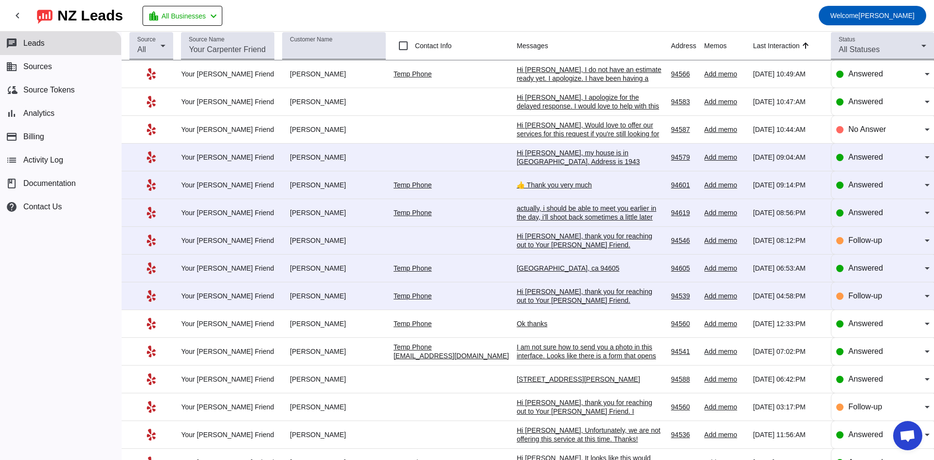
click at [295, 163] on div "I am not sure how to send you a photo in this interface. Looks like there is a …" at bounding box center [590, 365] width 146 height 44
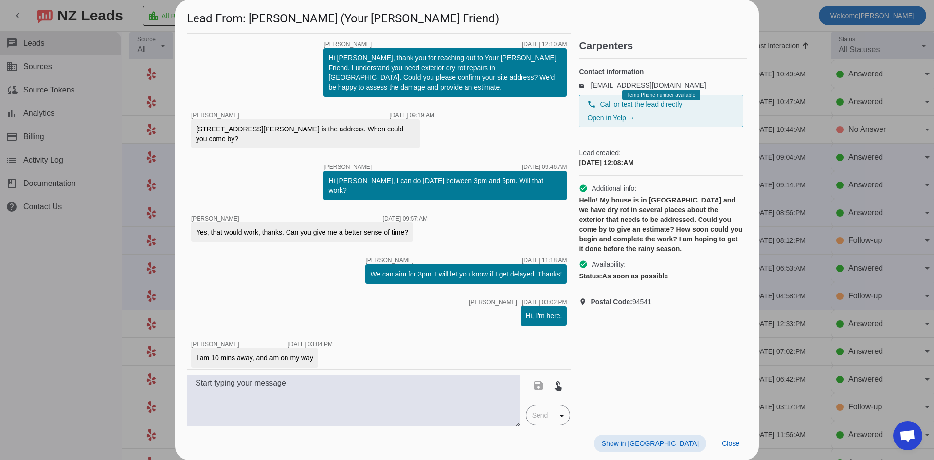
scroll to position [602, 0]
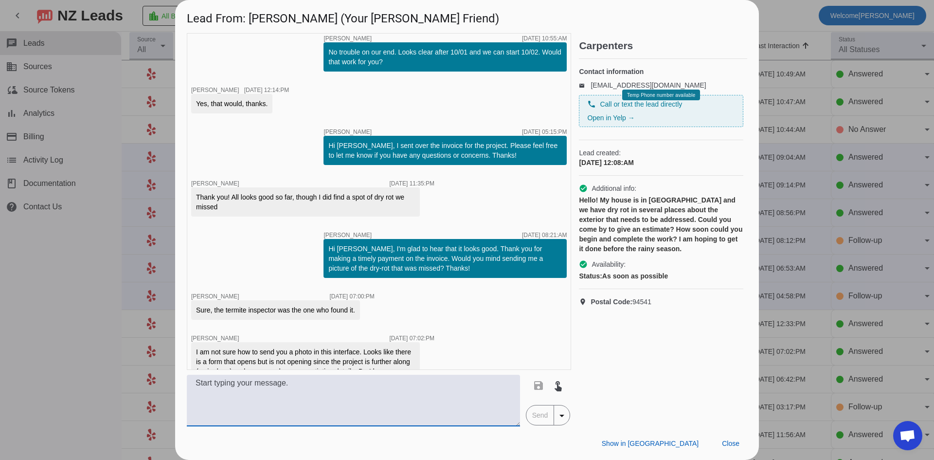
click at [295, 163] on textarea at bounding box center [353, 401] width 333 height 52
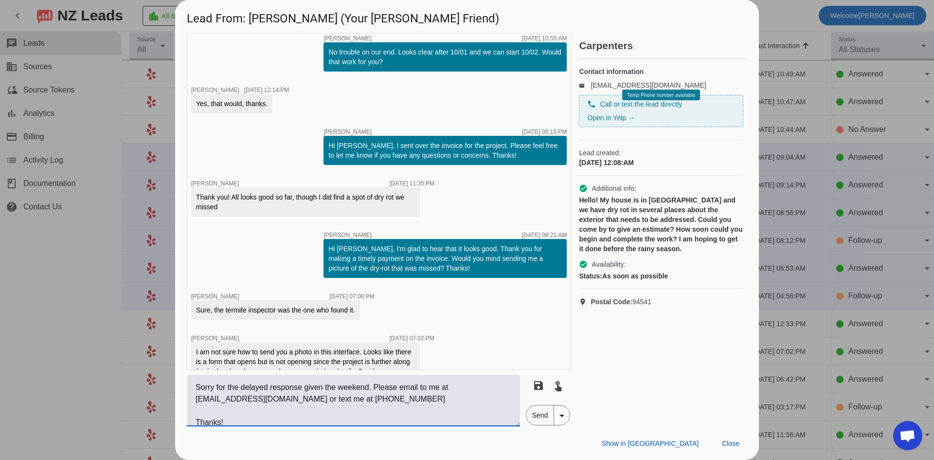
type textarea "Hi [PERSON_NAME], Sorry for the delayed response given the weekend. Please emai…"
click at [295, 163] on span "Send" at bounding box center [541, 414] width 28 height 19
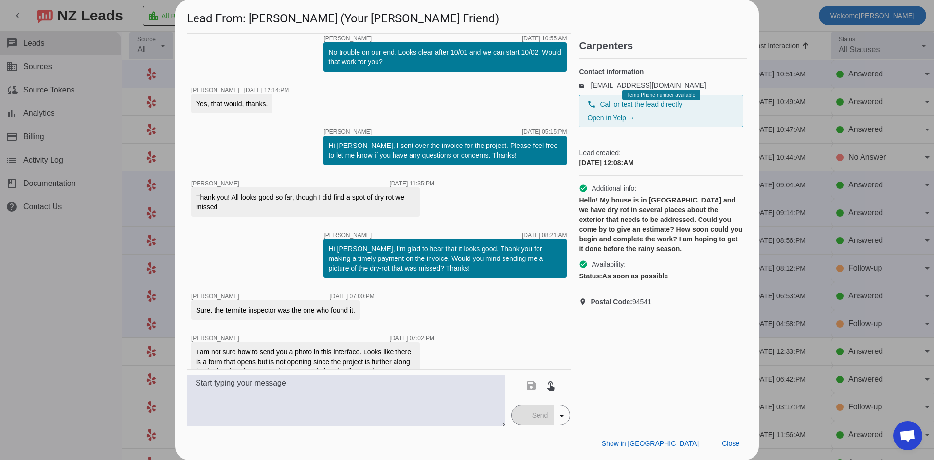
scroll to position [693, 0]
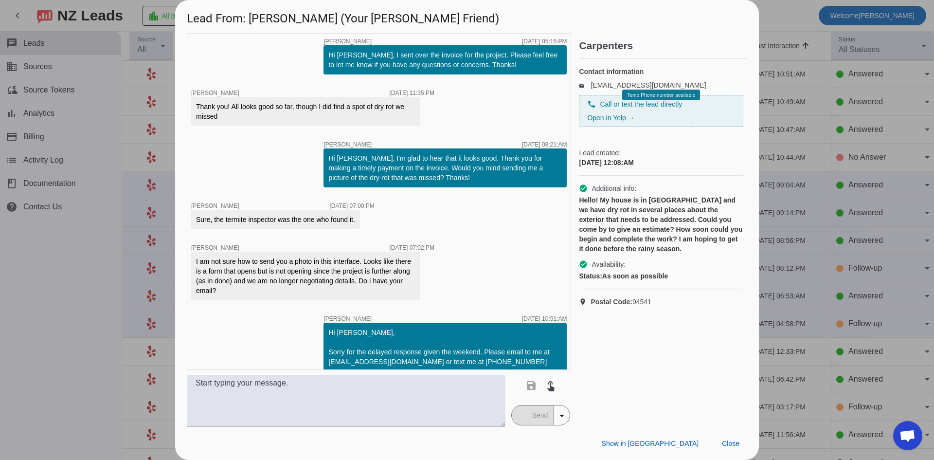
click at [8, 163] on div at bounding box center [467, 230] width 934 height 460
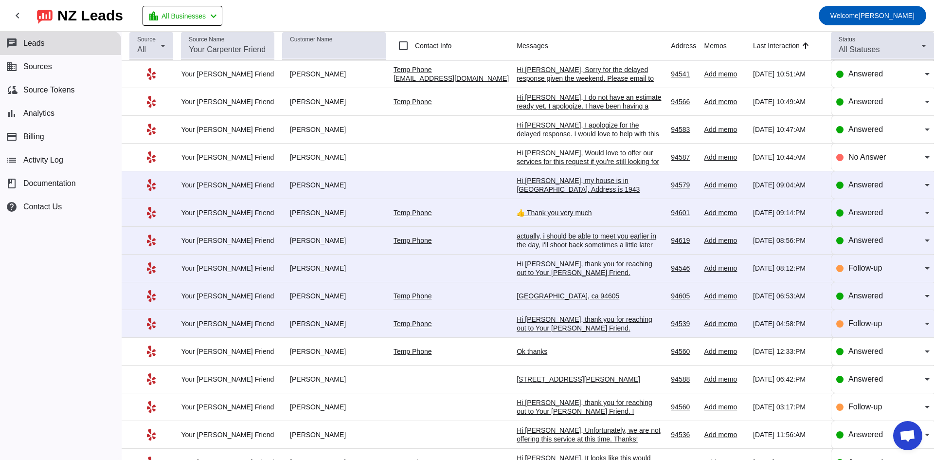
click at [295, 163] on div "Hi [PERSON_NAME], thank you for reaching out to Your [PERSON_NAME] Friend. Unfo…" at bounding box center [590, 337] width 146 height 44
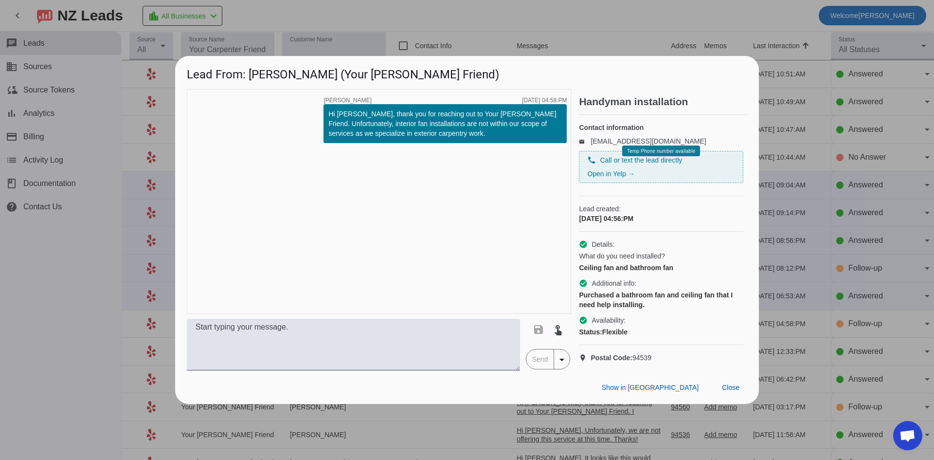
click at [103, 163] on div at bounding box center [467, 230] width 934 height 460
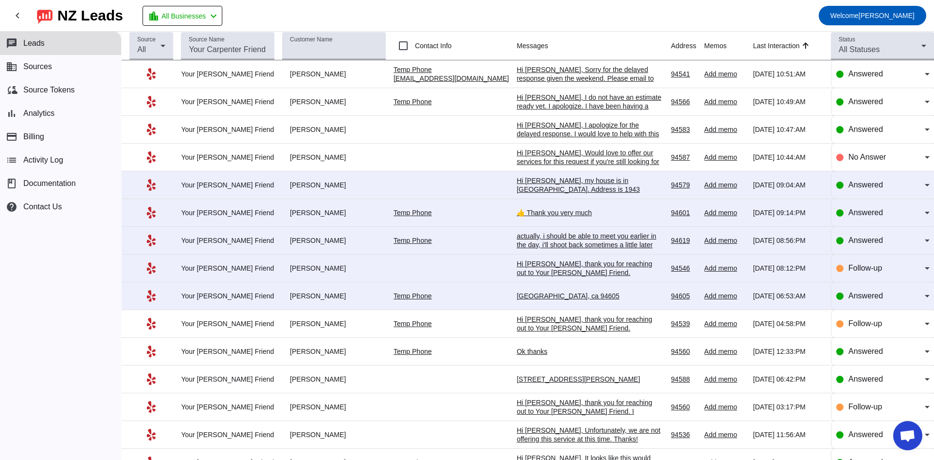
click at [295, 163] on div "[GEOGRAPHIC_DATA], ca 94605" at bounding box center [590, 295] width 146 height 9
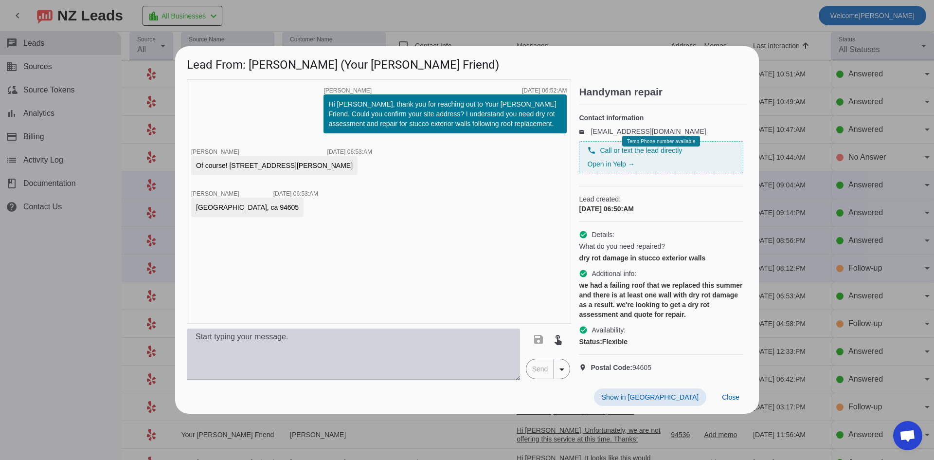
click at [295, 163] on textarea at bounding box center [353, 354] width 333 height 52
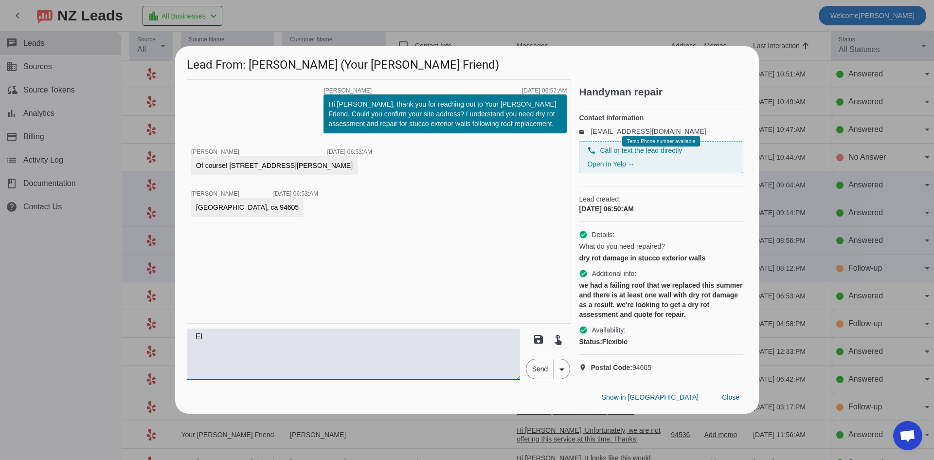
type textarea "E"
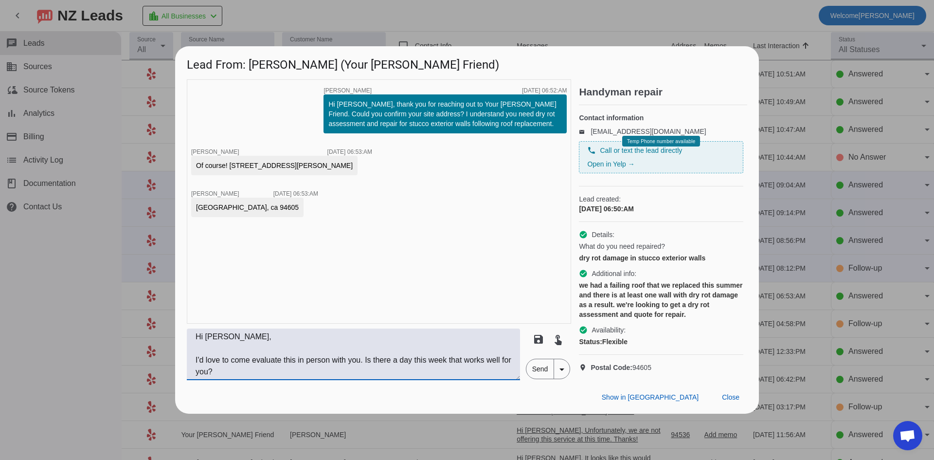
scroll to position [19, 0]
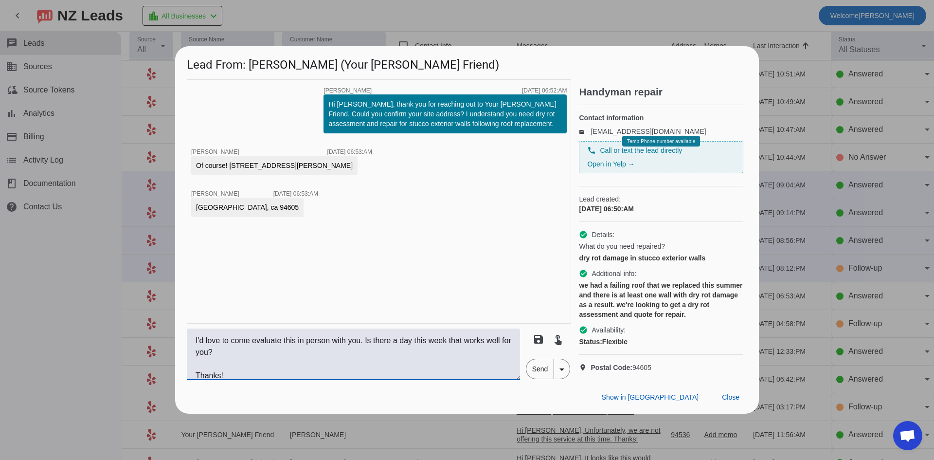
type textarea "Hi [PERSON_NAME], I'd love to come evaluate this in person with you. Is there a…"
click at [295, 163] on span "Send" at bounding box center [541, 368] width 28 height 19
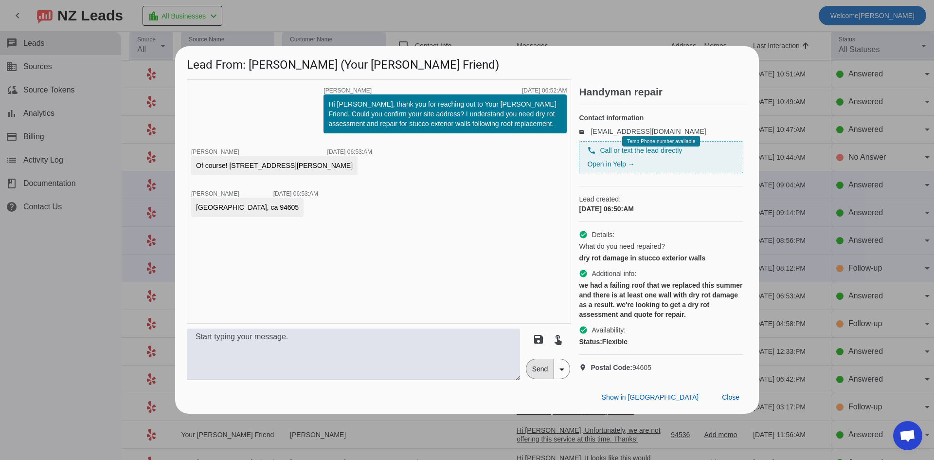
scroll to position [0, 0]
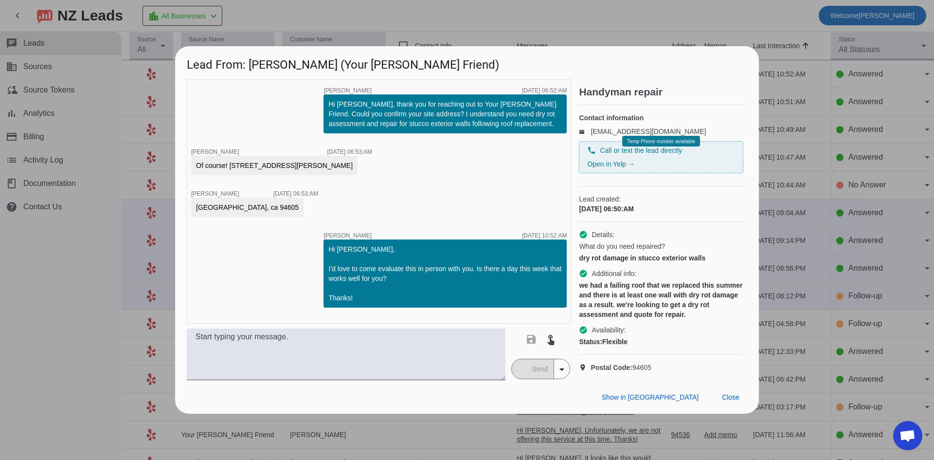
click at [85, 163] on div at bounding box center [467, 230] width 934 height 460
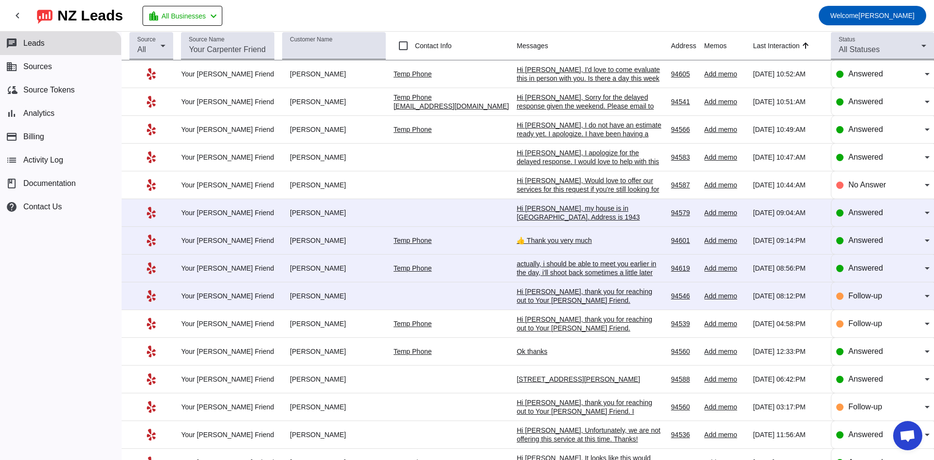
click at [295, 163] on div "Hi [PERSON_NAME], thank you for reaching out to Your [PERSON_NAME] Friend. Unfo…" at bounding box center [590, 309] width 146 height 44
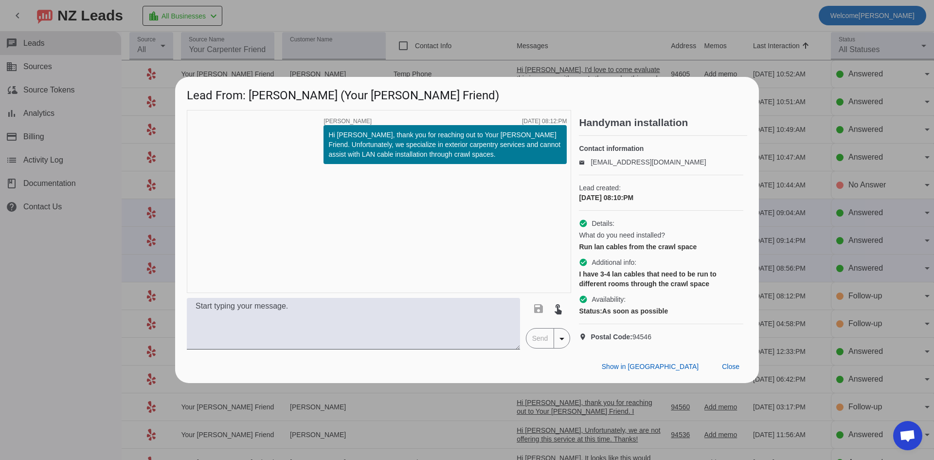
click at [62, 163] on div at bounding box center [467, 230] width 934 height 460
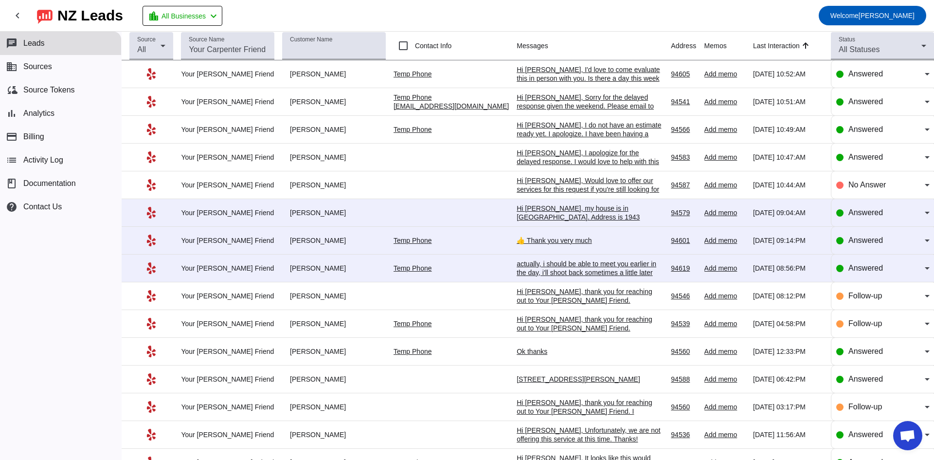
click at [295, 163] on div "actually, i should be able to meet you earlier in the day, i'll shoot back some…" at bounding box center [590, 272] width 146 height 26
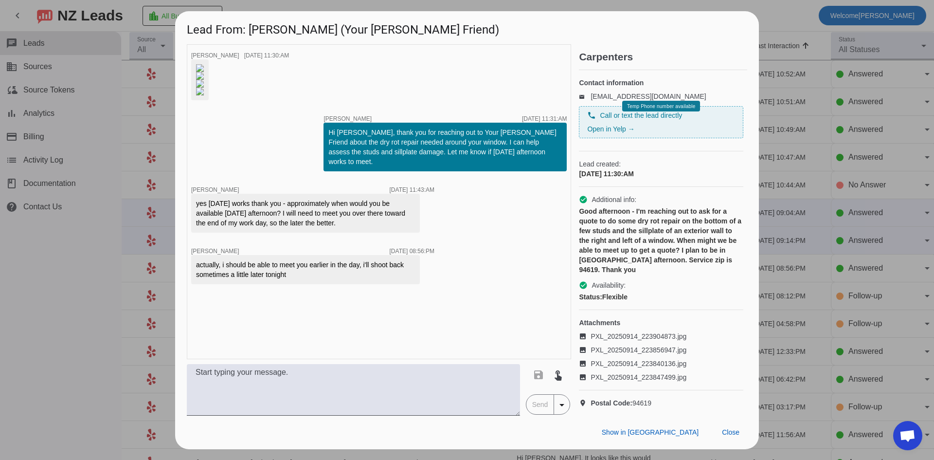
click at [204, 72] on img at bounding box center [200, 68] width 8 height 8
click at [204, 80] on img at bounding box center [200, 76] width 8 height 8
click at [204, 88] on img at bounding box center [200, 84] width 8 height 8
click at [204, 95] on img at bounding box center [200, 92] width 8 height 8
click at [54, 163] on div at bounding box center [467, 230] width 934 height 460
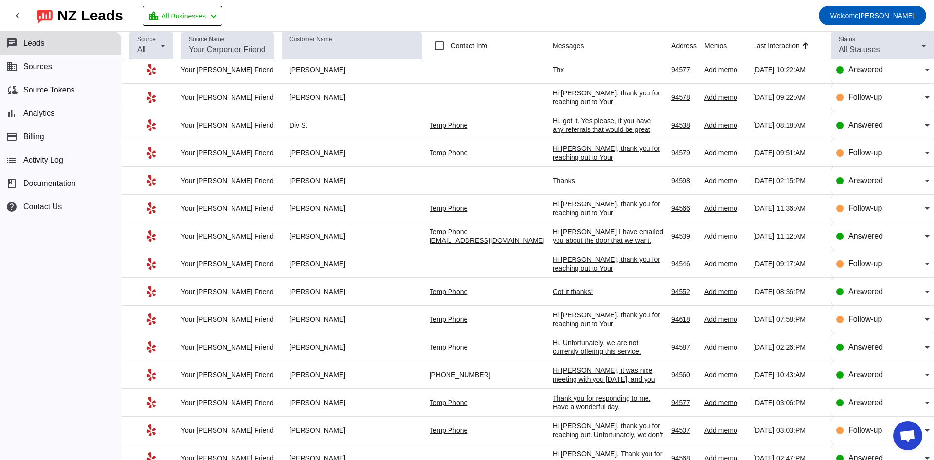
scroll to position [586, 0]
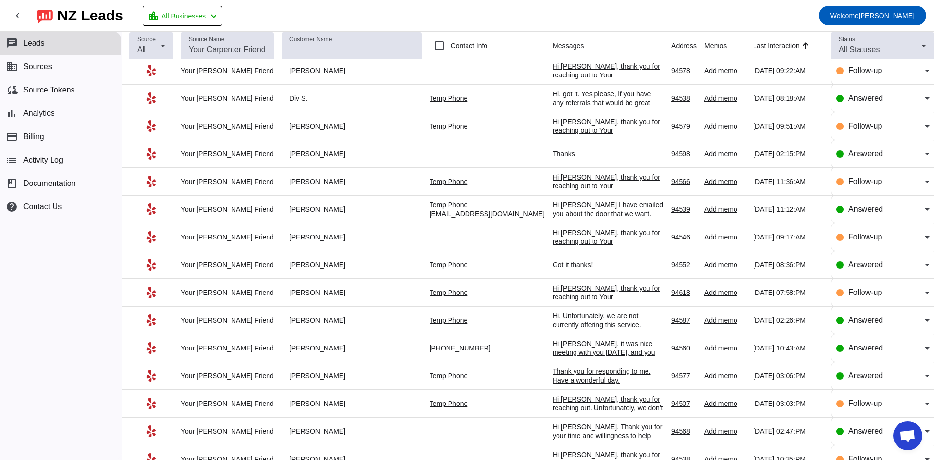
click at [295, 163] on div "Hi [PERSON_NAME], it was nice meeting with you [DATE], and you provided with ma…" at bounding box center [608, 396] width 111 height 114
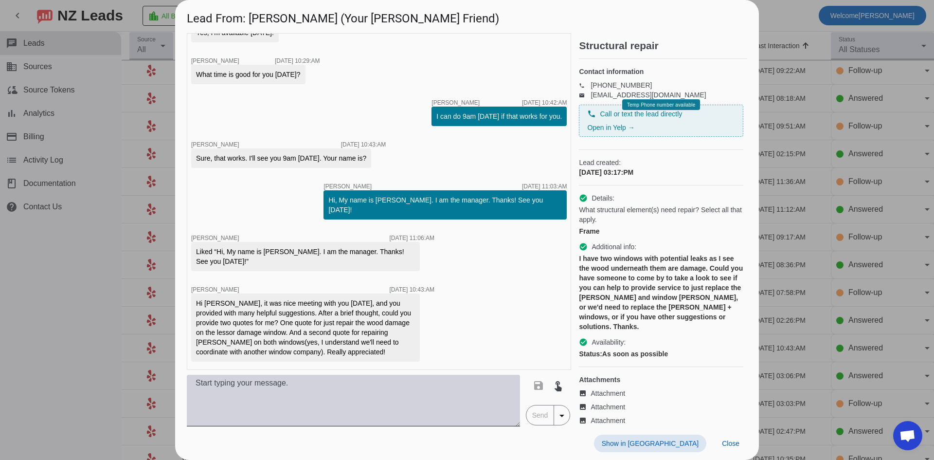
scroll to position [0, 0]
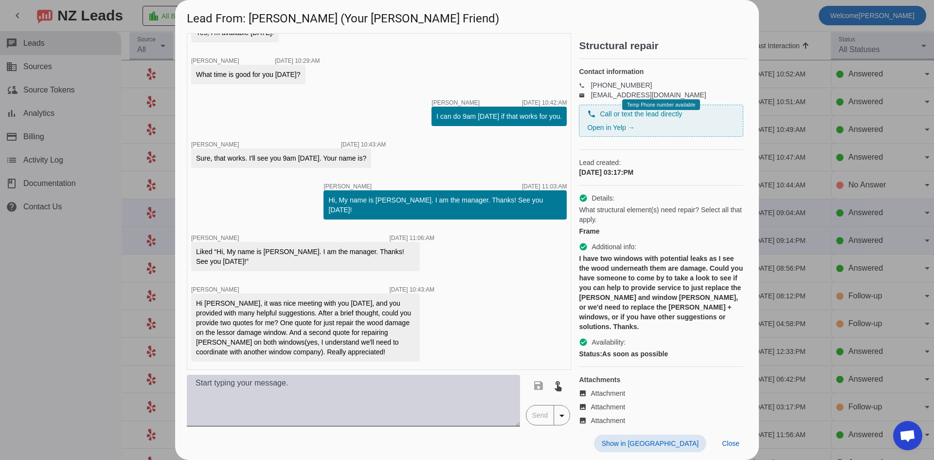
click at [295, 163] on textarea at bounding box center [353, 401] width 333 height 52
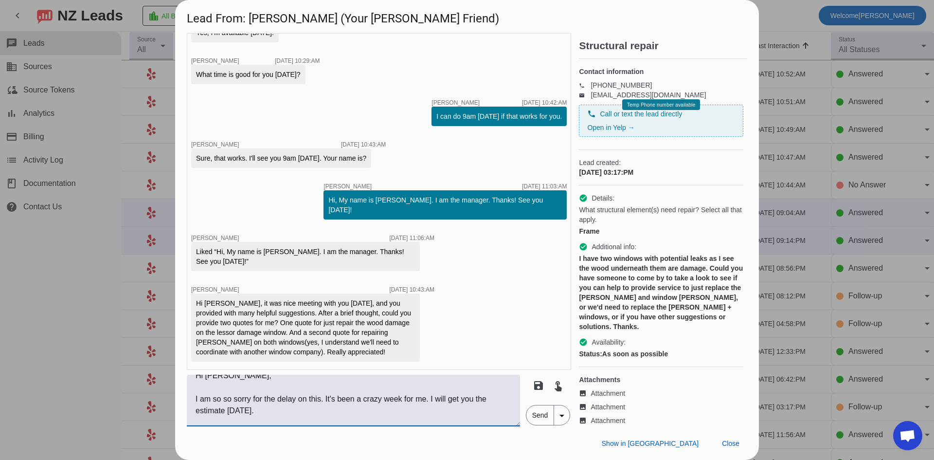
scroll to position [19, 0]
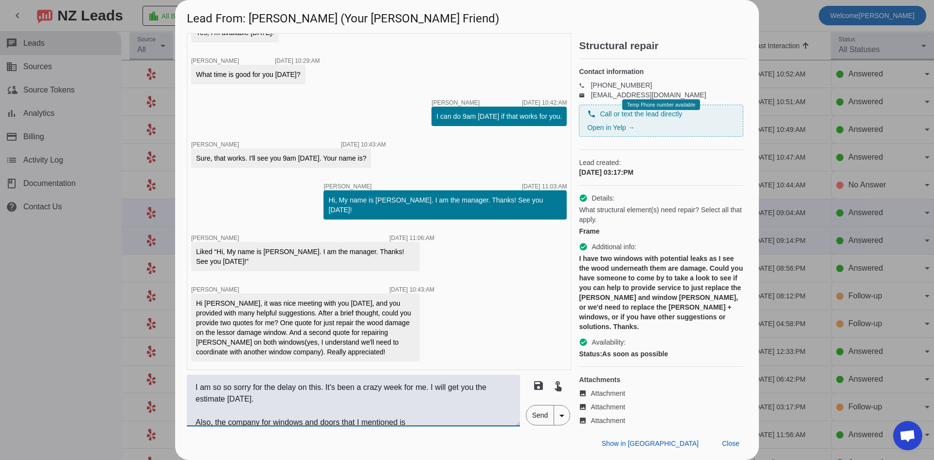
click at [295, 163] on textarea "Hi [PERSON_NAME], I am so so sorry for the delay on this. It's been a crazy wee…" at bounding box center [353, 401] width 333 height 52
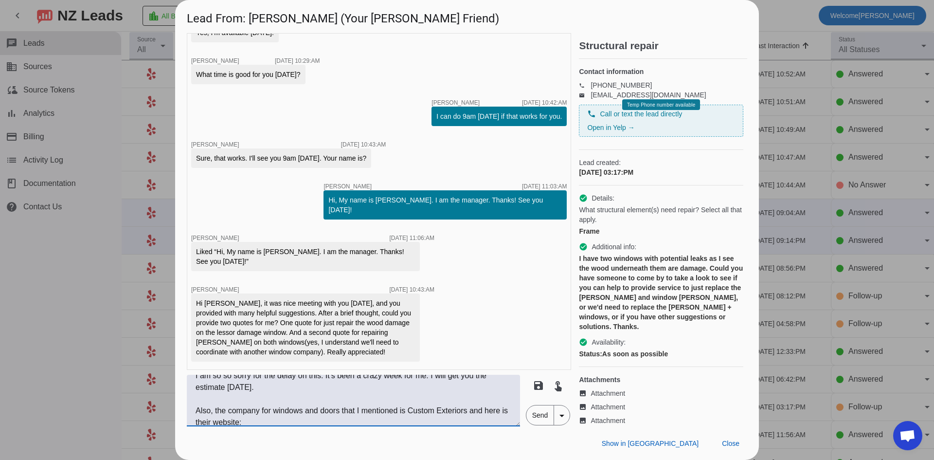
paste textarea "[URL][DOMAIN_NAME]"
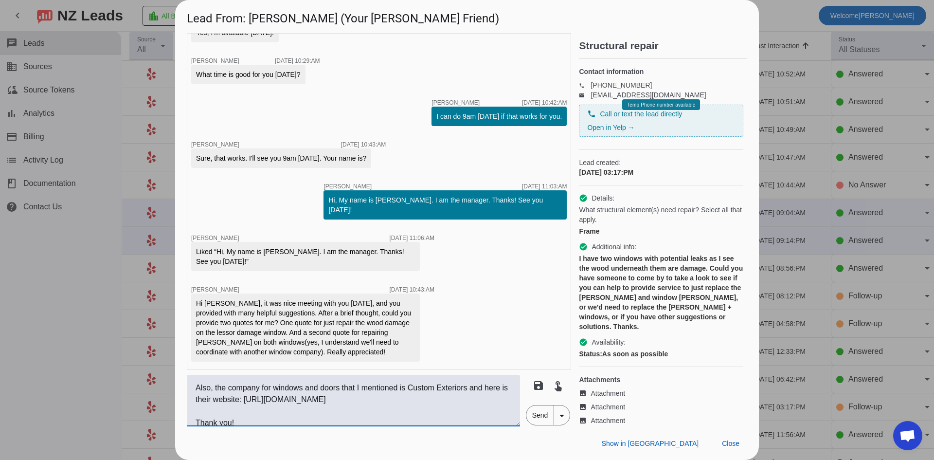
scroll to position [58, 0]
type textarea "Hi [PERSON_NAME], I am so so sorry for the delay on this. It's been a crazy wee…"
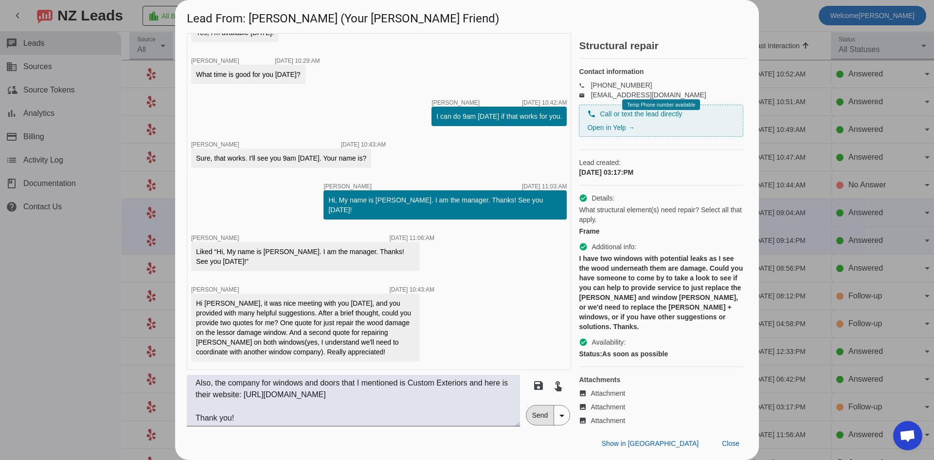
drag, startPoint x: 546, startPoint y: 414, endPoint x: 538, endPoint y: 410, distance: 9.1
click at [295, 163] on span "Send" at bounding box center [541, 414] width 28 height 19
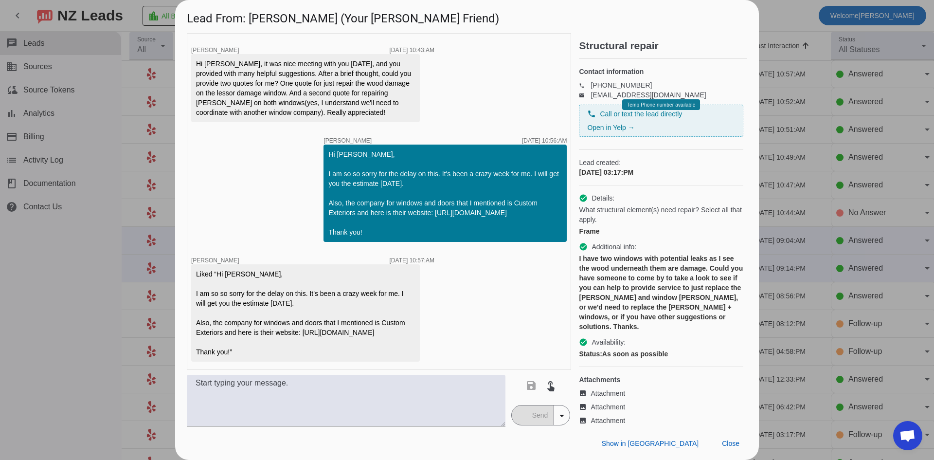
scroll to position [856, 0]
click at [81, 163] on div at bounding box center [467, 230] width 934 height 460
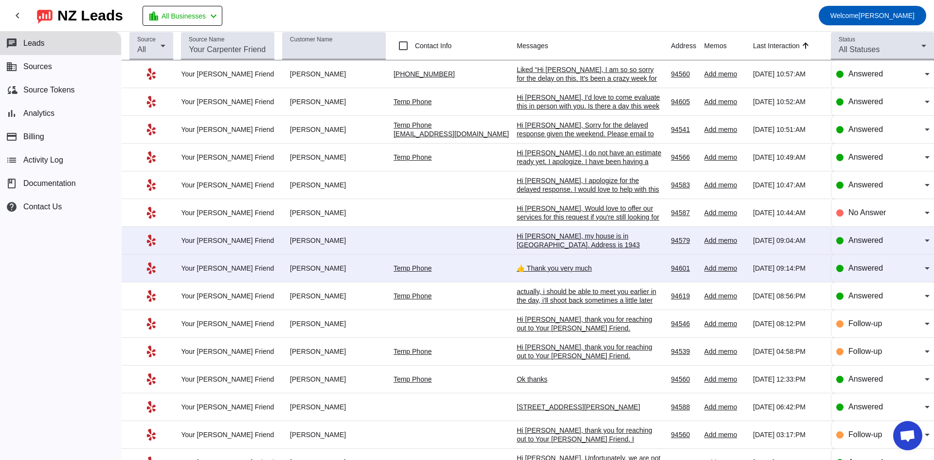
click at [295, 73] on div "Liked “Hi [PERSON_NAME], I am so so sorry for the delay on this. It's been a cr…" at bounding box center [590, 91] width 146 height 53
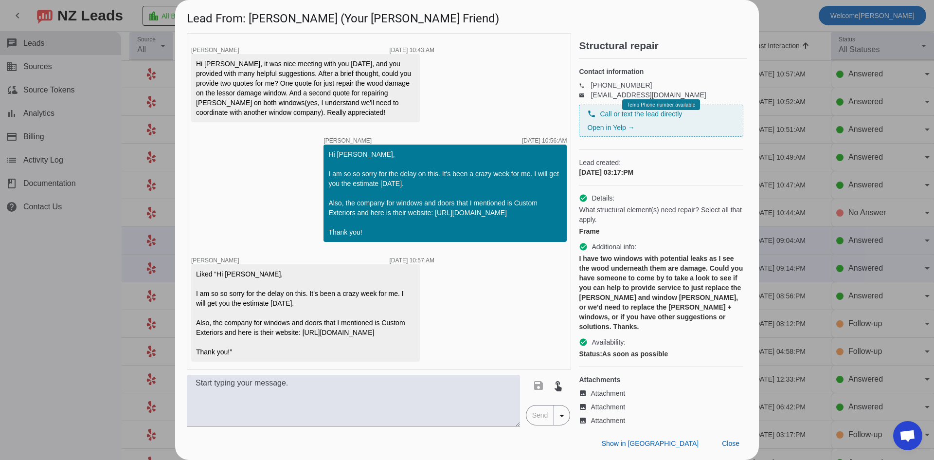
drag, startPoint x: 39, startPoint y: 323, endPoint x: 96, endPoint y: 304, distance: 59.6
click at [38, 163] on div at bounding box center [467, 230] width 934 height 460
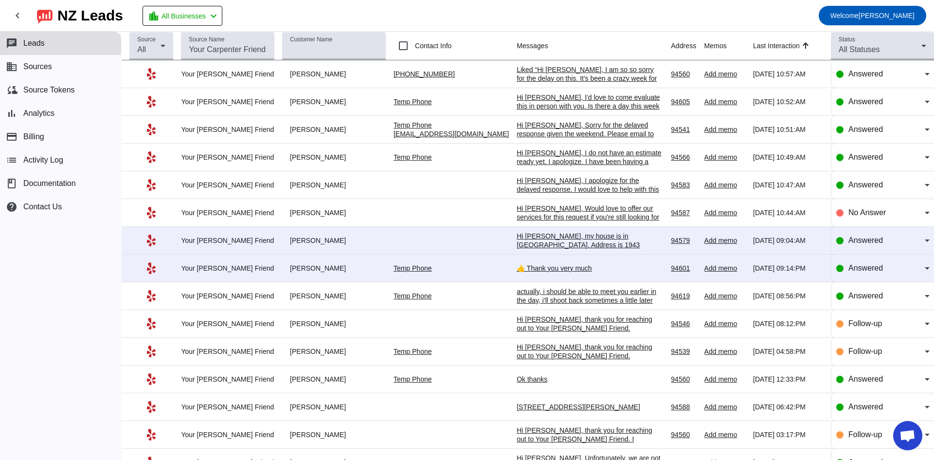
click at [295, 163] on div "👍 Thank you very much" at bounding box center [590, 268] width 146 height 9
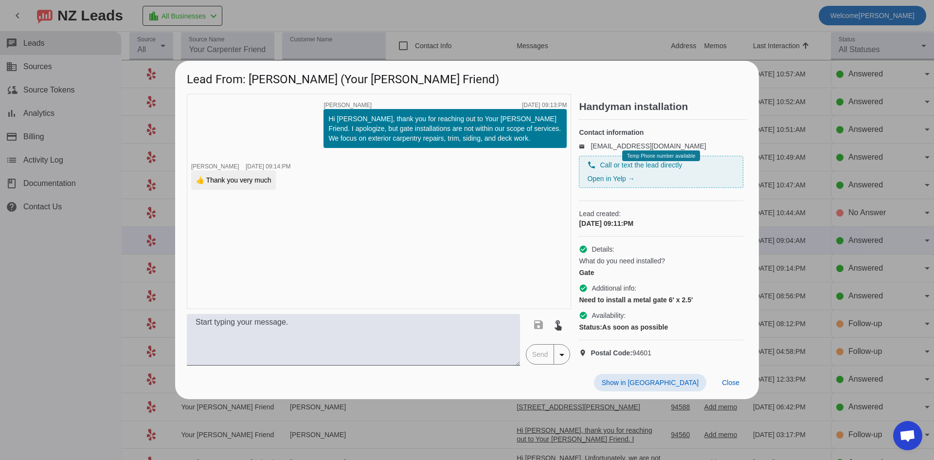
drag, startPoint x: 75, startPoint y: 272, endPoint x: 160, endPoint y: 263, distance: 85.1
click at [75, 163] on div at bounding box center [467, 230] width 934 height 460
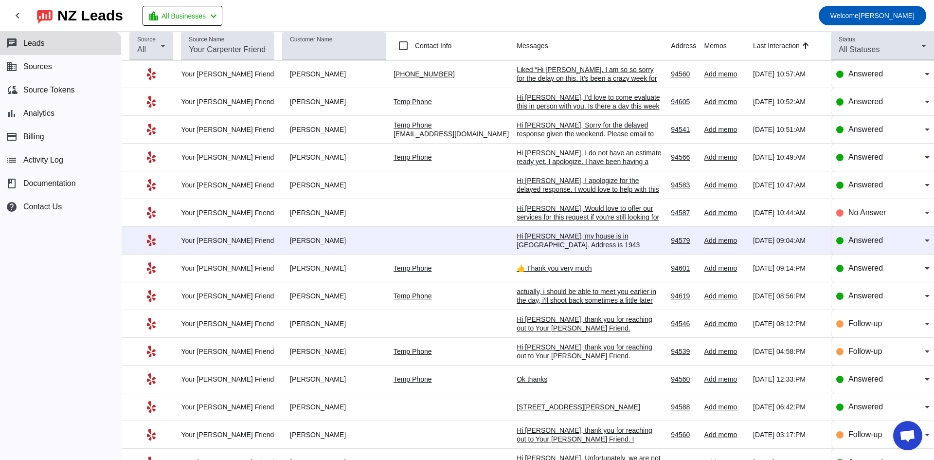
click at [295, 163] on div "Hi [PERSON_NAME], my house is in [GEOGRAPHIC_DATA]. Address is 1943 [PERSON_NAM…" at bounding box center [590, 258] width 146 height 53
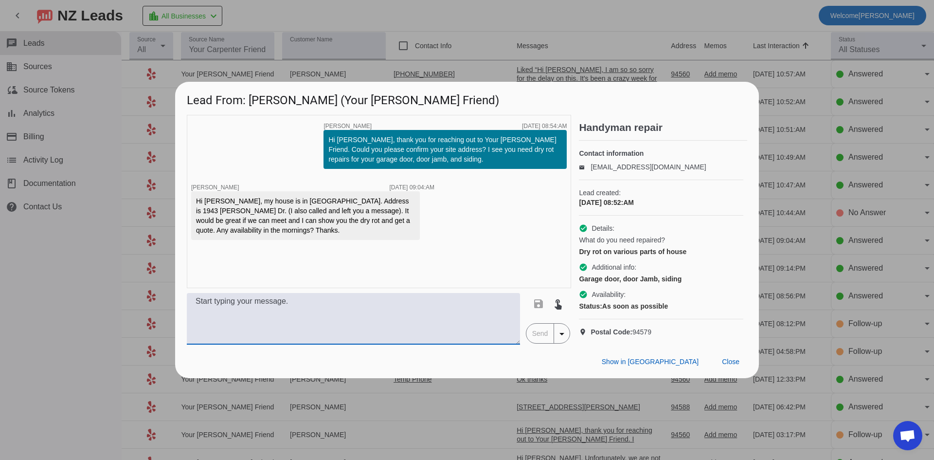
click at [295, 163] on textarea at bounding box center [353, 319] width 333 height 52
click at [295, 163] on textarea "Hi [PERSON_NAME], I can come [DATE] to look at this with you if you ahve availa…" at bounding box center [353, 319] width 333 height 52
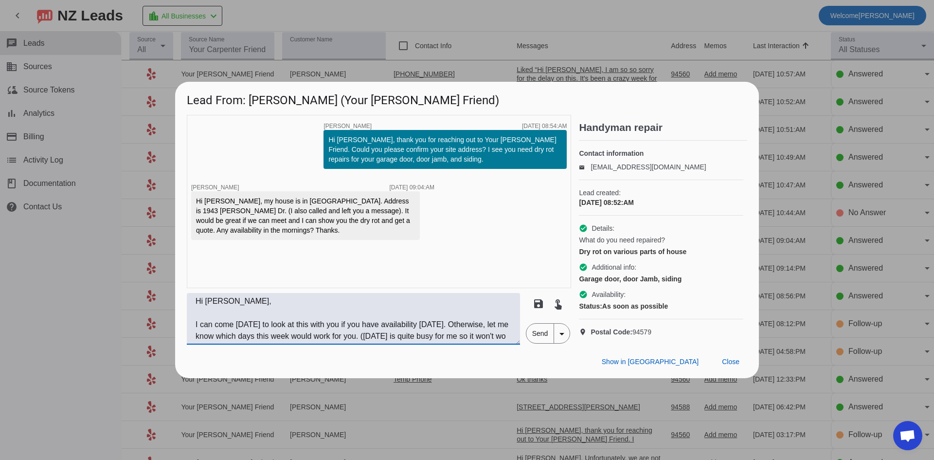
scroll to position [8, 0]
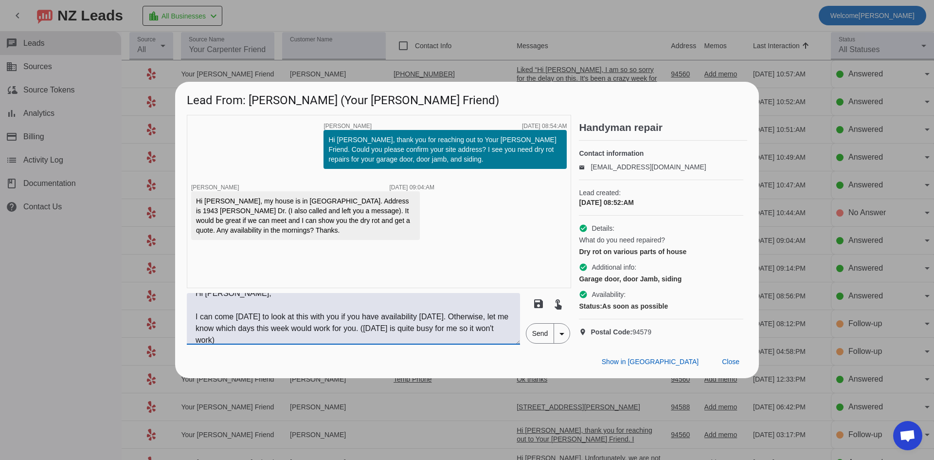
click at [295, 163] on textarea "Hi [PERSON_NAME], I can come [DATE] to look at this with you if you have availa…" at bounding box center [353, 319] width 333 height 52
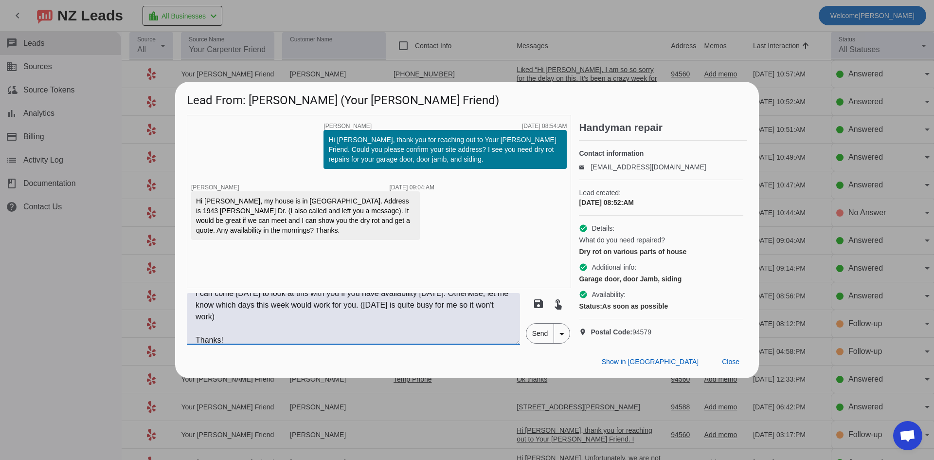
type textarea "Hi [PERSON_NAME], I can come [DATE] to look at this with you if you have availa…"
click at [295, 163] on span "Send" at bounding box center [541, 333] width 28 height 19
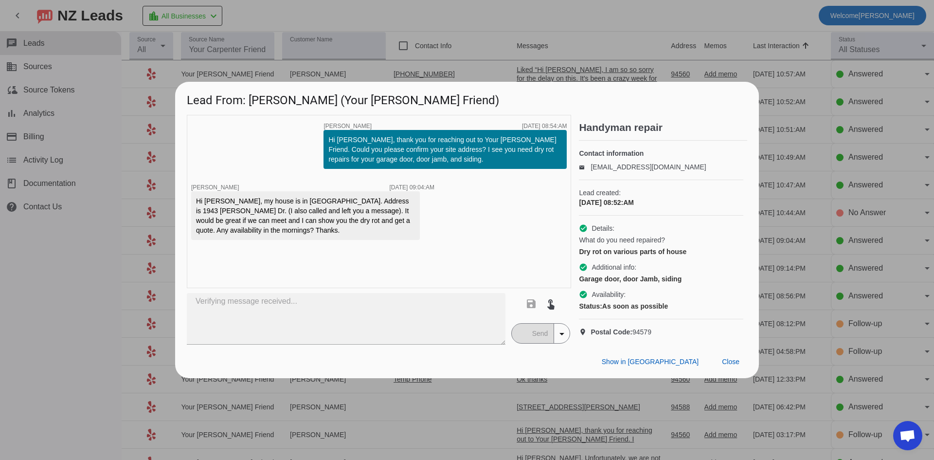
scroll to position [0, 0]
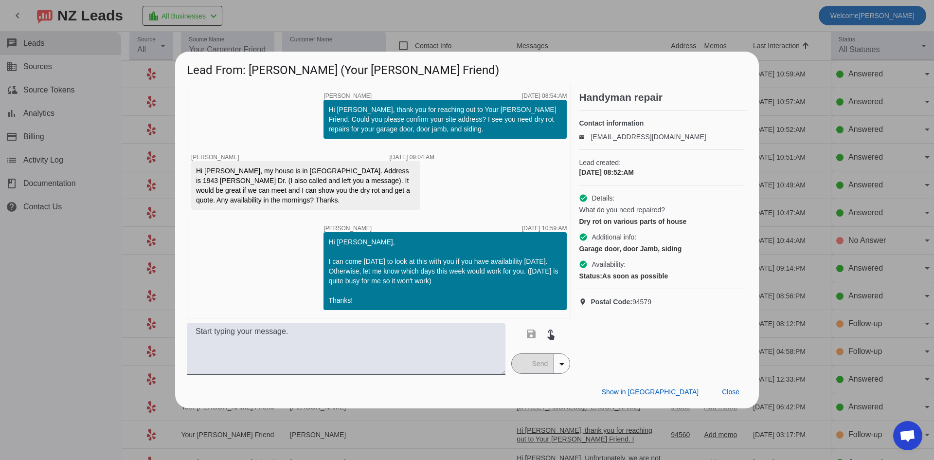
click at [103, 163] on div at bounding box center [467, 230] width 934 height 460
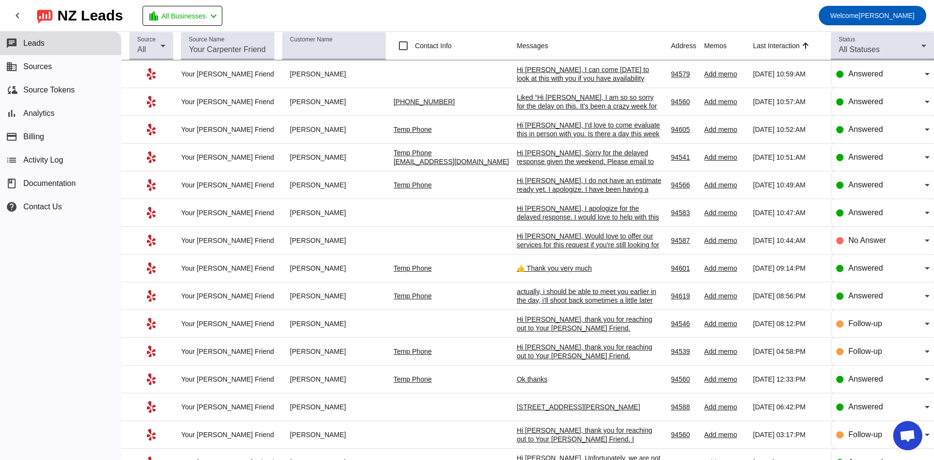
click at [295, 96] on div "Liked “Hi [PERSON_NAME], I am so so sorry for the delay on this. It's been a cr…" at bounding box center [590, 119] width 146 height 53
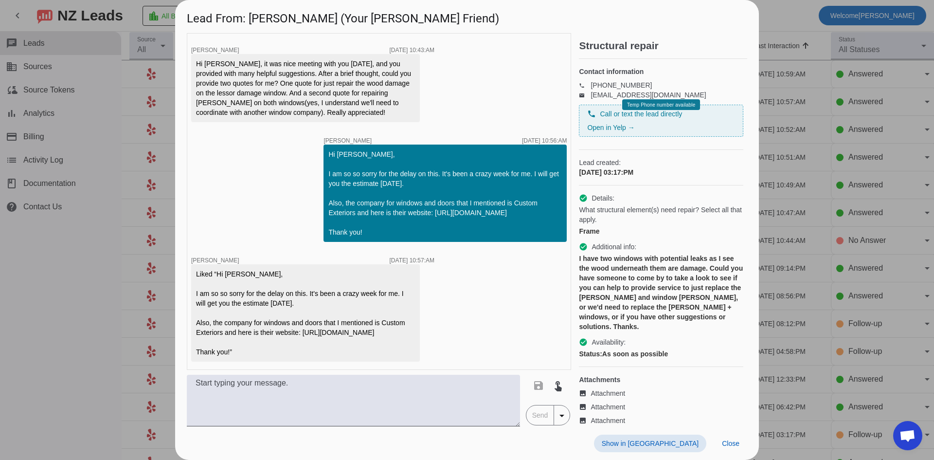
scroll to position [856, 0]
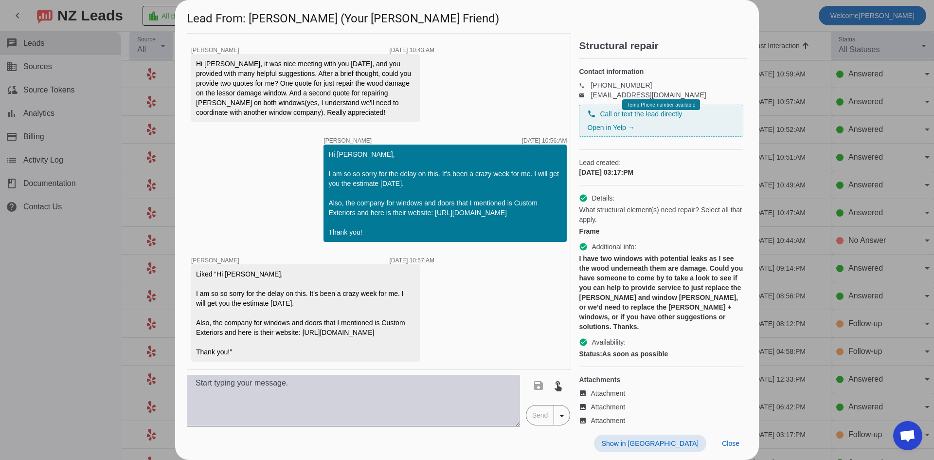
click at [295, 163] on textarea at bounding box center [353, 401] width 333 height 52
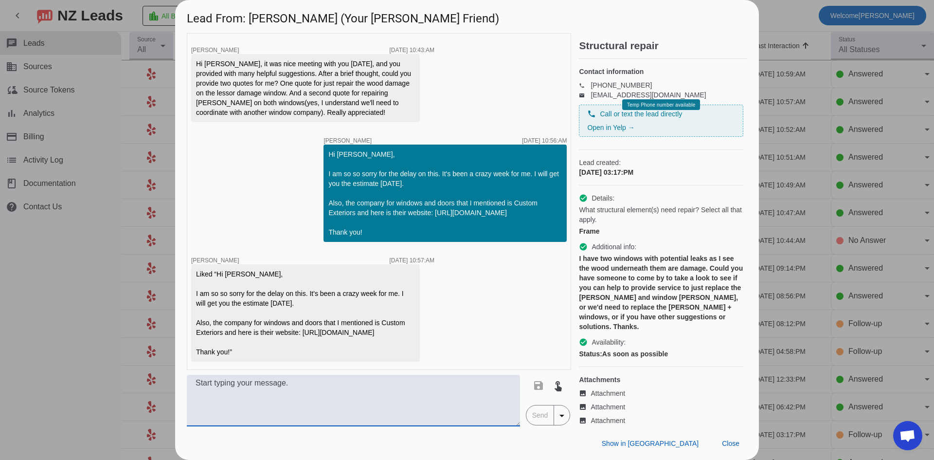
type textarea "U"
drag, startPoint x: 478, startPoint y: 385, endPoint x: 468, endPoint y: 385, distance: 10.2
click at [295, 163] on textarea "I will need a good email address to send this estimate to at your earliest conv…" at bounding box center [353, 401] width 333 height 52
type textarea "I will need a good email address to send this estimate to at your earliest conv…"
click at [295, 163] on span "Send" at bounding box center [541, 414] width 28 height 19
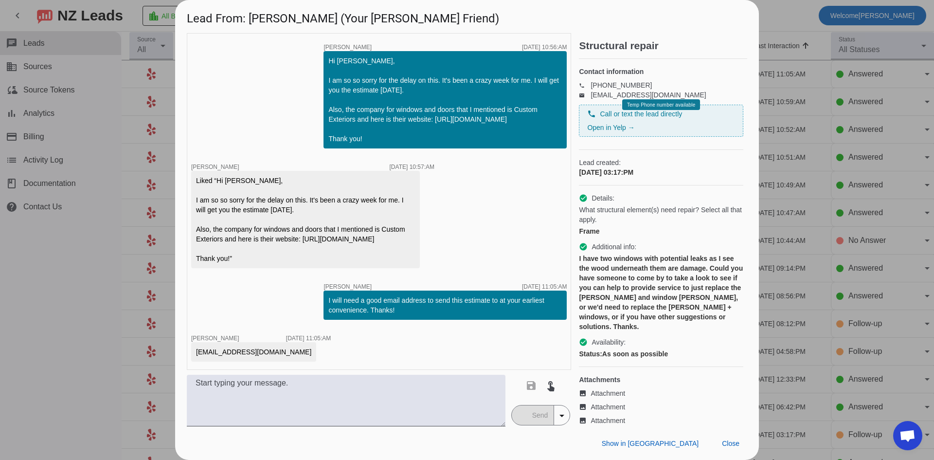
scroll to position [950, 0]
drag, startPoint x: 198, startPoint y: 350, endPoint x: 258, endPoint y: 353, distance: 60.9
click at [258, 163] on div "[EMAIL_ADDRESS][DOMAIN_NAME]" at bounding box center [253, 352] width 115 height 10
copy div "[EMAIL_ADDRESS][DOMAIN_NAME]"
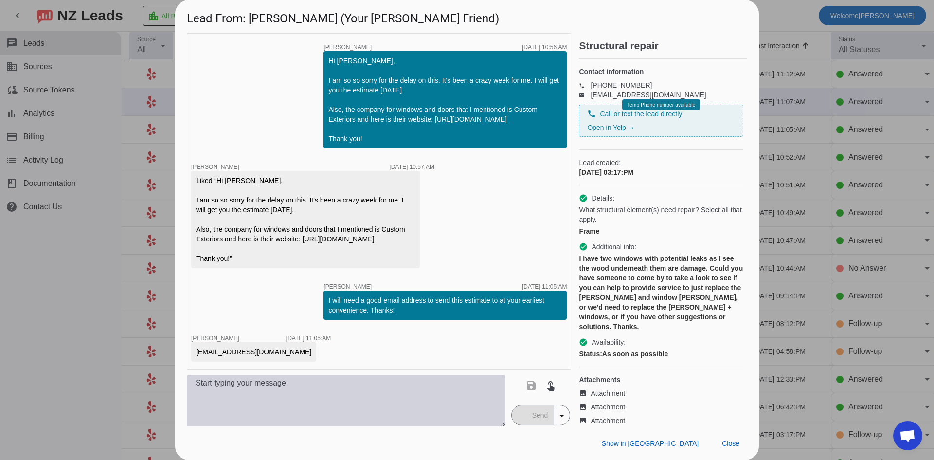
click at [295, 163] on textarea at bounding box center [346, 401] width 319 height 52
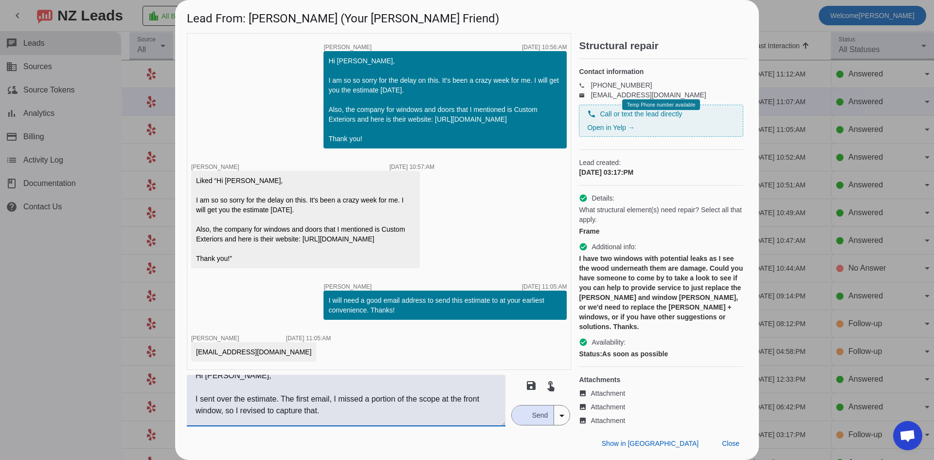
scroll to position [19, 0]
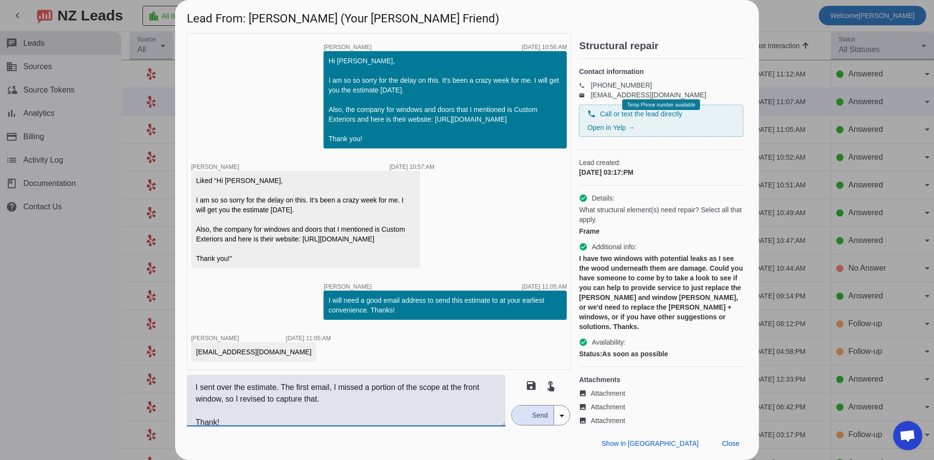
type textarea "Hi [PERSON_NAME], I sent over the estimate. The first email, I missed a portion…"
click at [295, 163] on span "Send" at bounding box center [541, 414] width 28 height 19
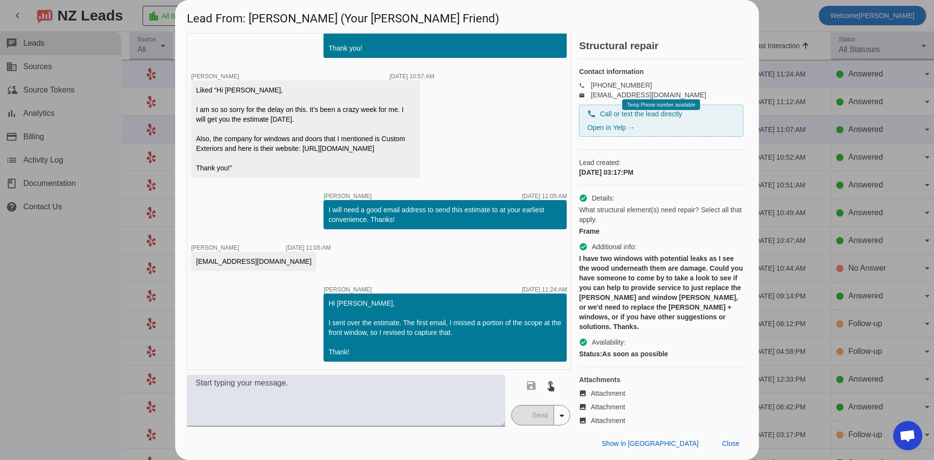
scroll to position [1040, 0]
click at [91, 163] on div at bounding box center [467, 230] width 934 height 460
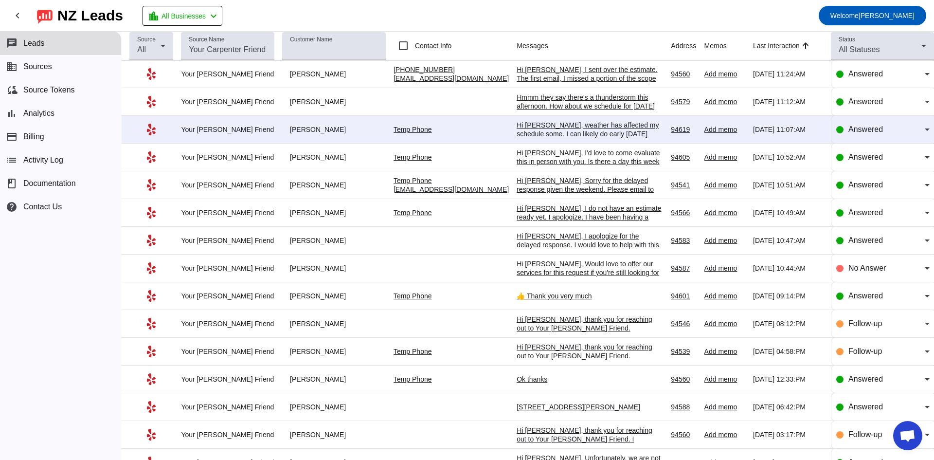
click at [295, 131] on div "Hi [PERSON_NAME], weather has affected my schedule some. I can likely do early …" at bounding box center [590, 143] width 146 height 44
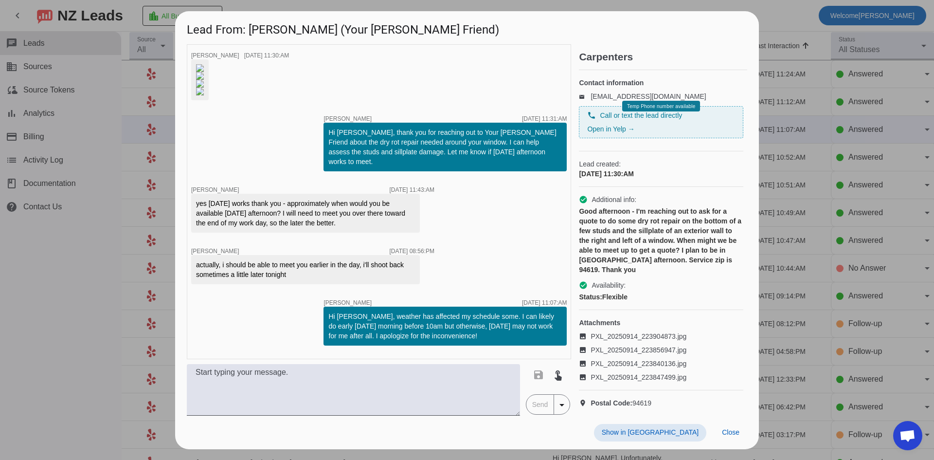
scroll to position [166, 0]
drag, startPoint x: 65, startPoint y: 337, endPoint x: 239, endPoint y: 263, distance: 189.1
click at [66, 163] on div at bounding box center [467, 230] width 934 height 460
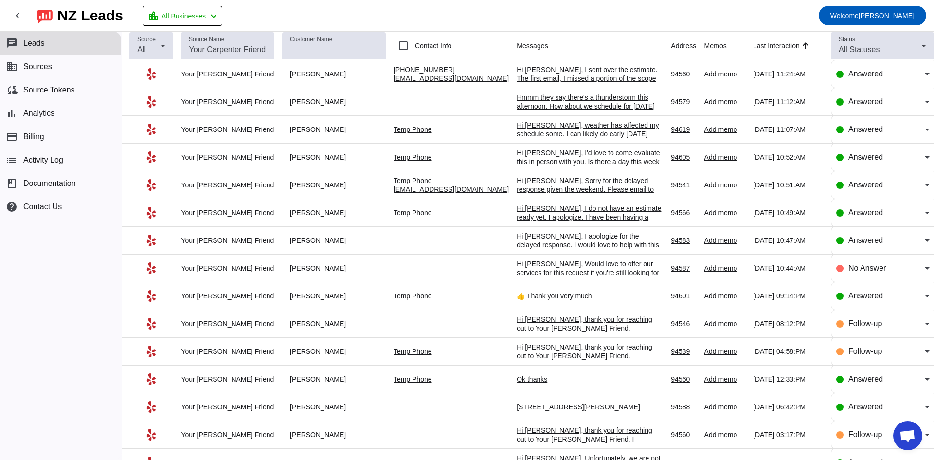
click at [295, 104] on div "Hmmm they say there's a thunderstorm this afternoon. How about we schedule for …" at bounding box center [590, 106] width 146 height 26
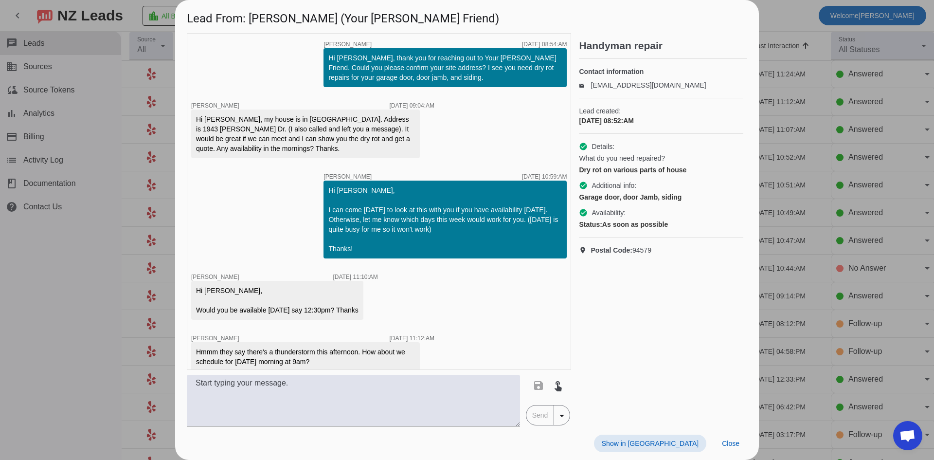
scroll to position [10, 0]
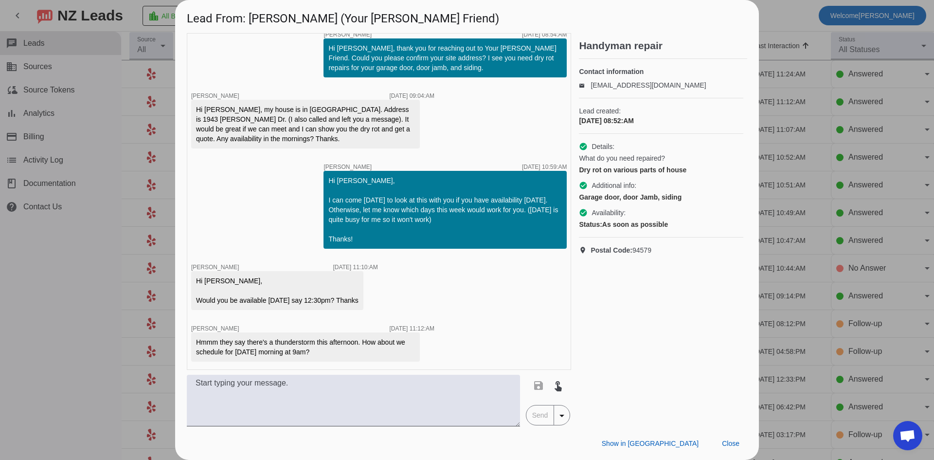
click at [266, 163] on div "timer close [PERSON_NAME] [DATE] 08:54:AM Hi [PERSON_NAME], thank you for reach…" at bounding box center [379, 229] width 384 height 393
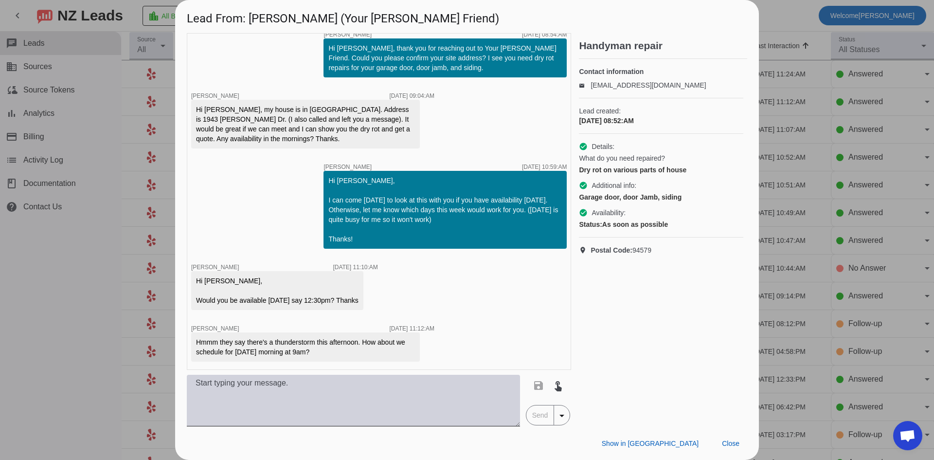
click at [264, 163] on textarea at bounding box center [353, 401] width 333 height 52
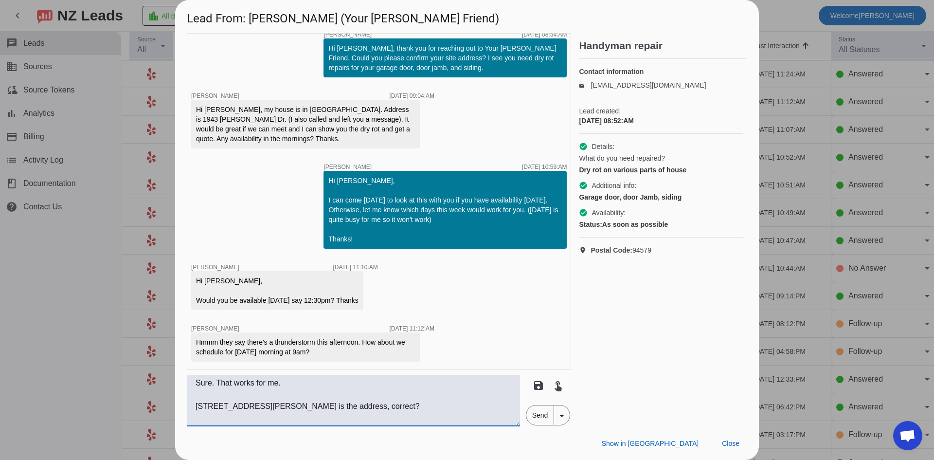
scroll to position [7, 0]
type textarea "Sure. That works for me. [STREET_ADDRESS][PERSON_NAME] is the address, correct?…"
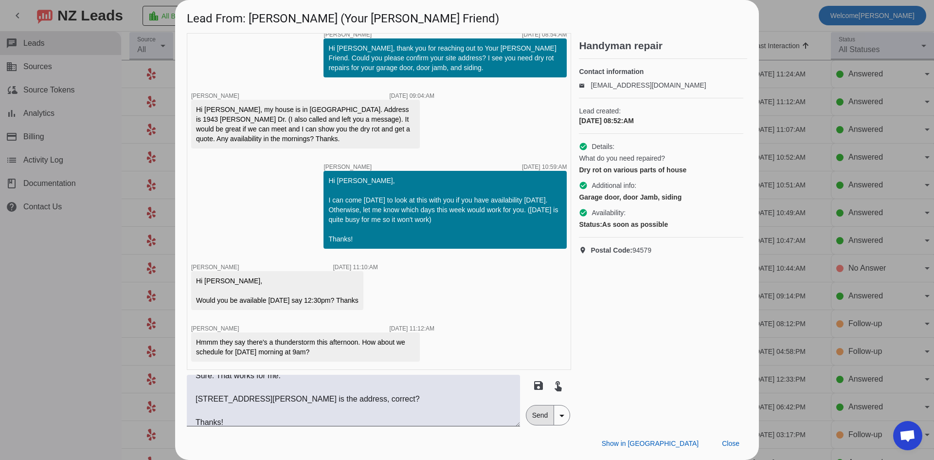
click at [295, 163] on span "Send" at bounding box center [541, 414] width 28 height 19
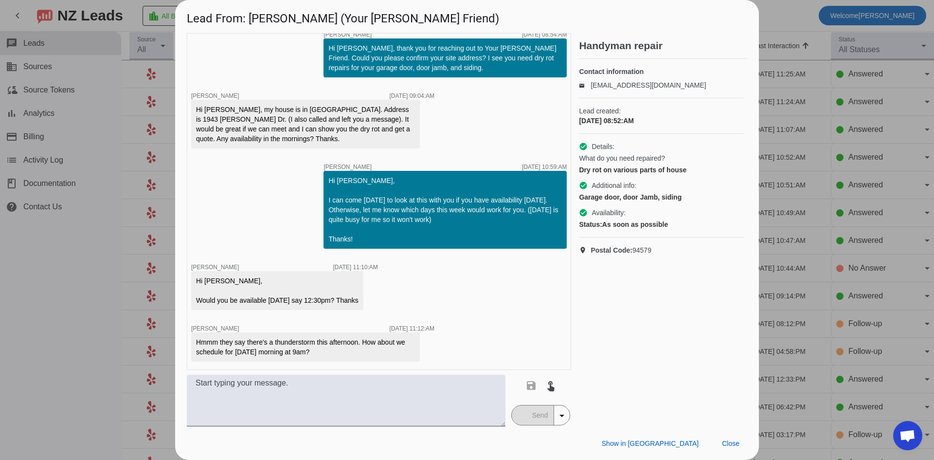
scroll to position [91, 0]
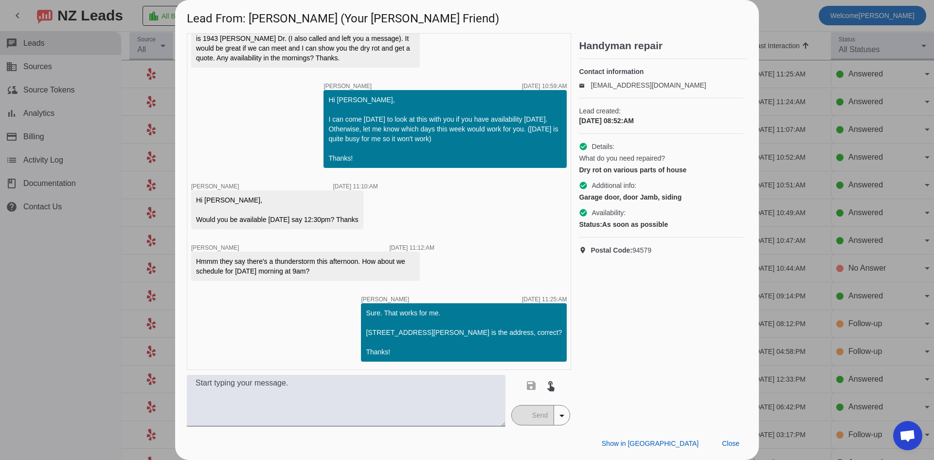
click at [103, 163] on div at bounding box center [467, 230] width 934 height 460
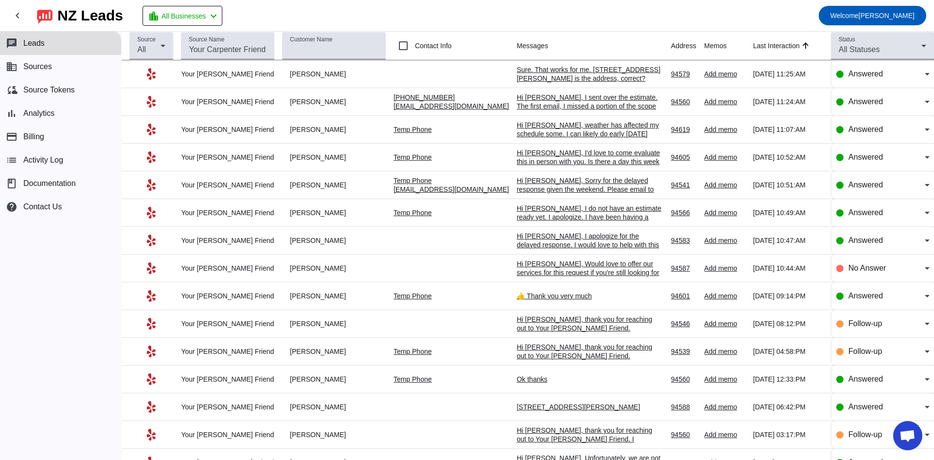
click at [295, 103] on div "Hi [PERSON_NAME], I sent over the estimate. The first email, I missed a portion…" at bounding box center [590, 110] width 146 height 35
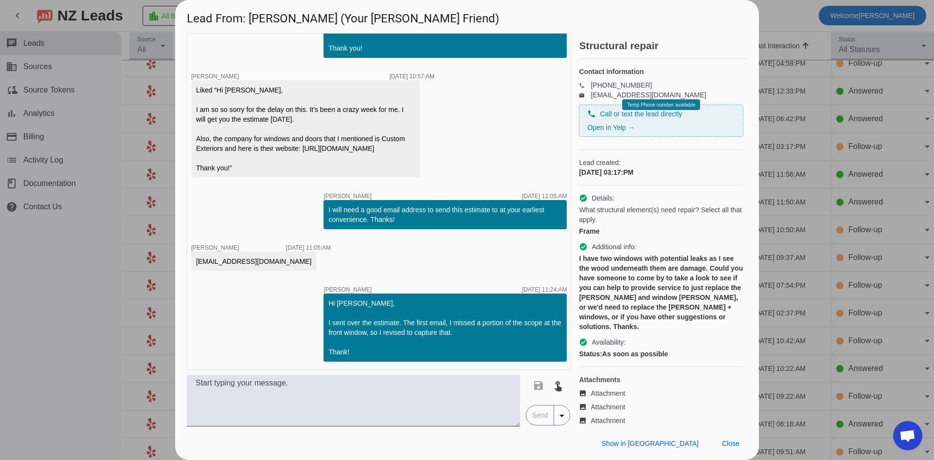
scroll to position [294, 0]
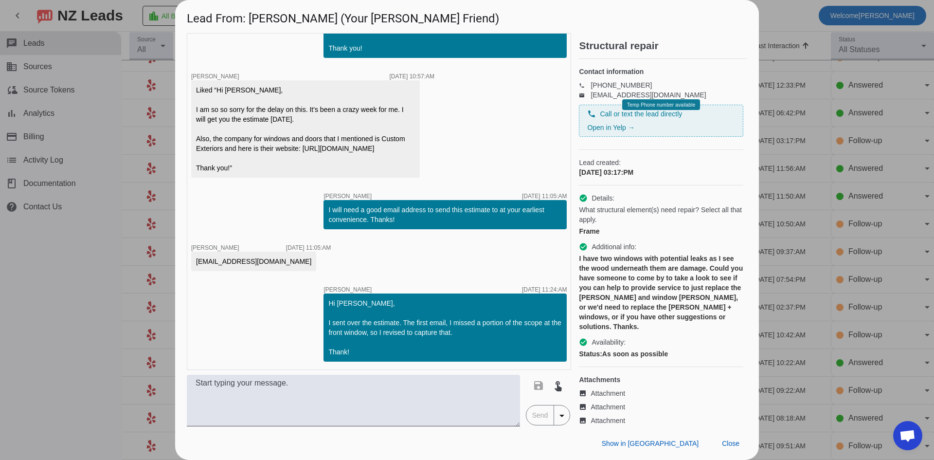
drag, startPoint x: 79, startPoint y: 302, endPoint x: 252, endPoint y: 295, distance: 172.9
click at [80, 163] on div at bounding box center [467, 230] width 934 height 460
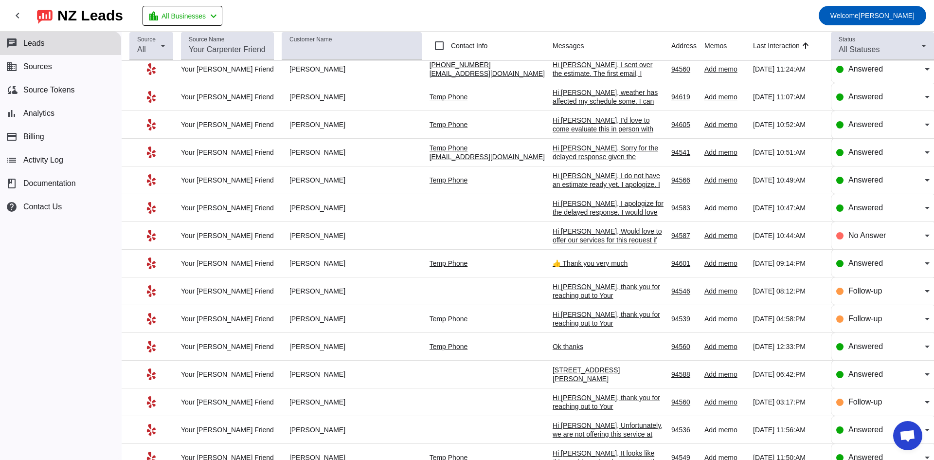
scroll to position [0, 0]
